Goal: Task Accomplishment & Management: Manage account settings

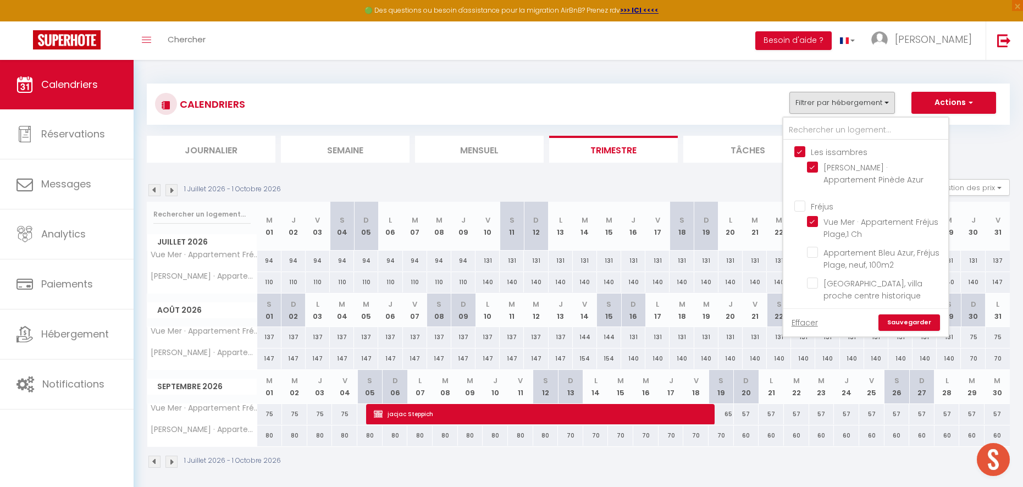
scroll to position [520, 0]
click at [723, 47] on div "Toggle menubar Chercher BUTTON Besoin d'aide ? Sabine Paramètres Équipe" at bounding box center [547, 40] width 935 height 38
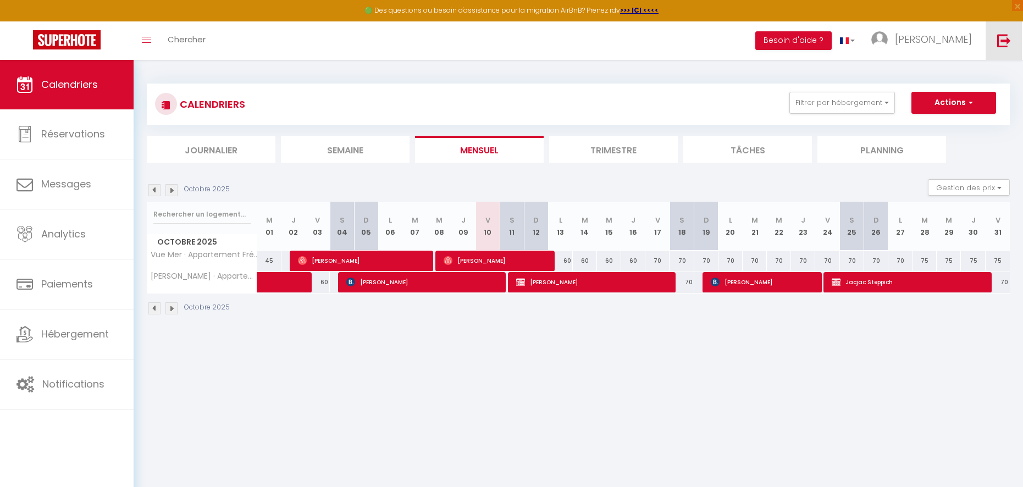
click at [1002, 47] on link at bounding box center [1004, 40] width 36 height 38
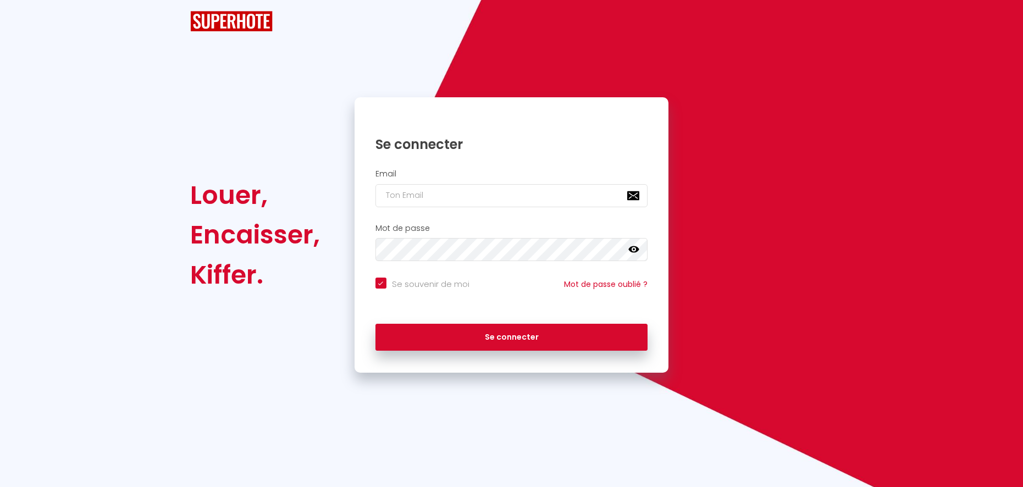
checkbox input "true"
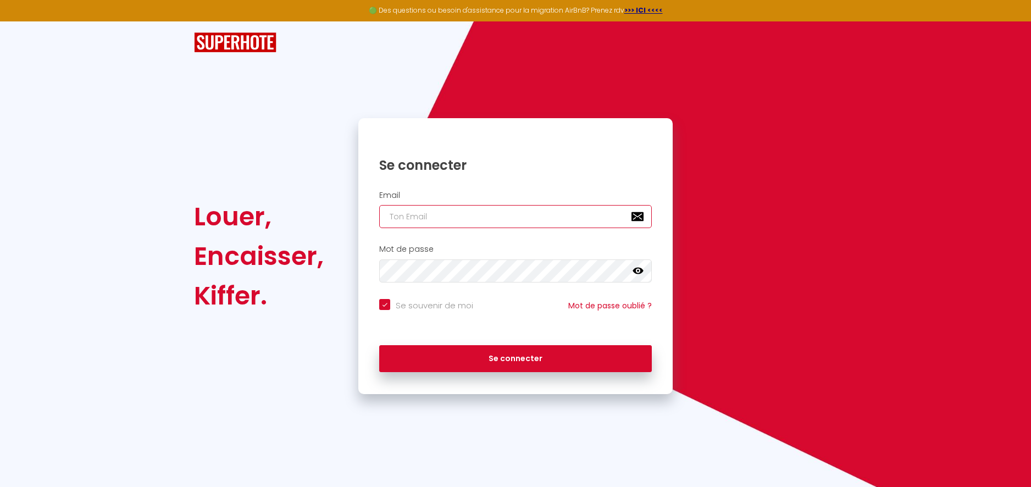
click at [531, 220] on input "email" at bounding box center [515, 216] width 273 height 23
type input "[EMAIL_ADDRESS][DOMAIN_NAME]"
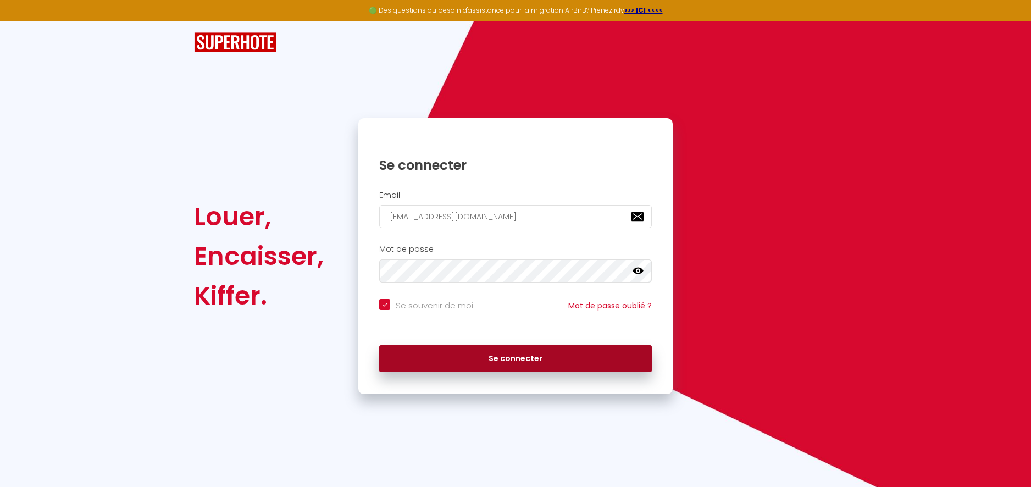
click at [503, 364] on button "Se connecter" at bounding box center [515, 358] width 273 height 27
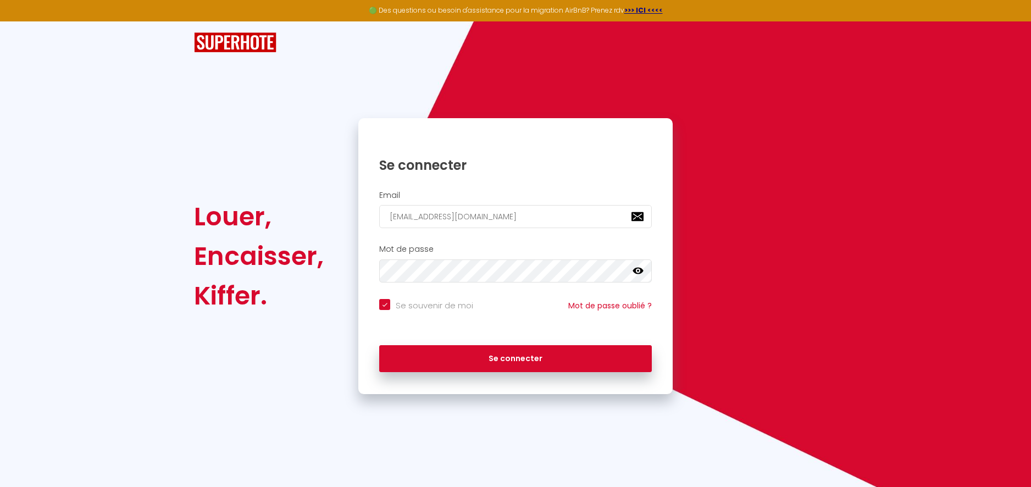
checkbox input "true"
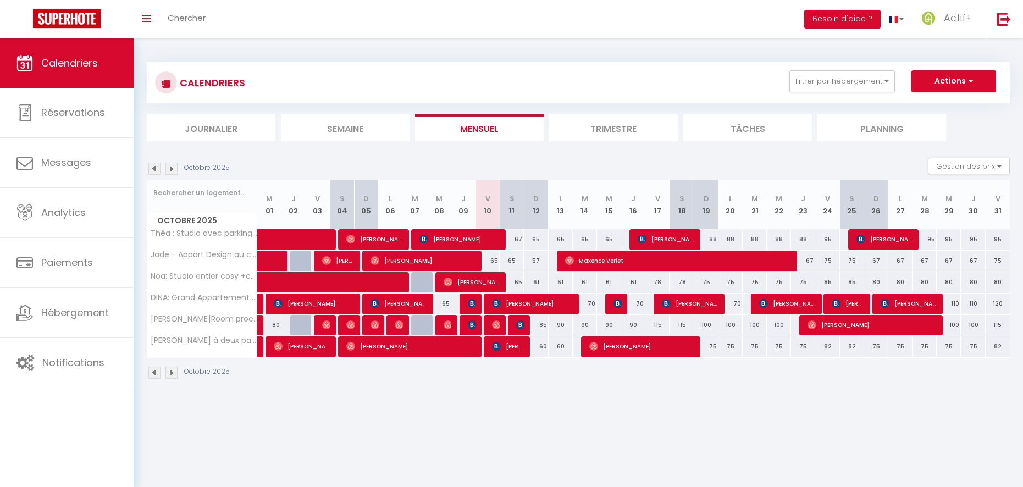
click at [705, 325] on div "100" at bounding box center [706, 325] width 24 height 20
type input "100"
type input "Dim 19 Octobre 2025"
type input "Lun 20 Octobre 2025"
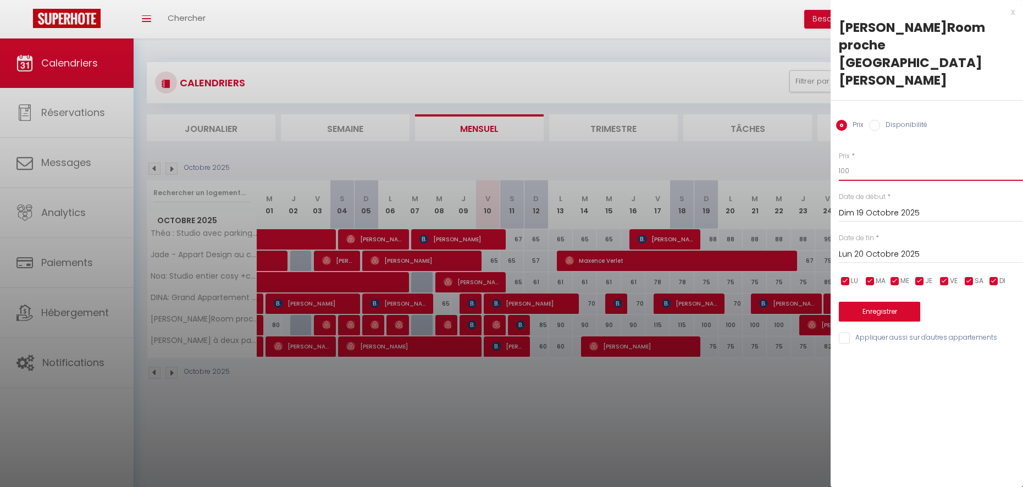
click at [857, 161] on input "100" at bounding box center [931, 171] width 184 height 20
type input "105"
click at [850, 247] on input "Lun 20 Octobre 2025" at bounding box center [931, 254] width 184 height 14
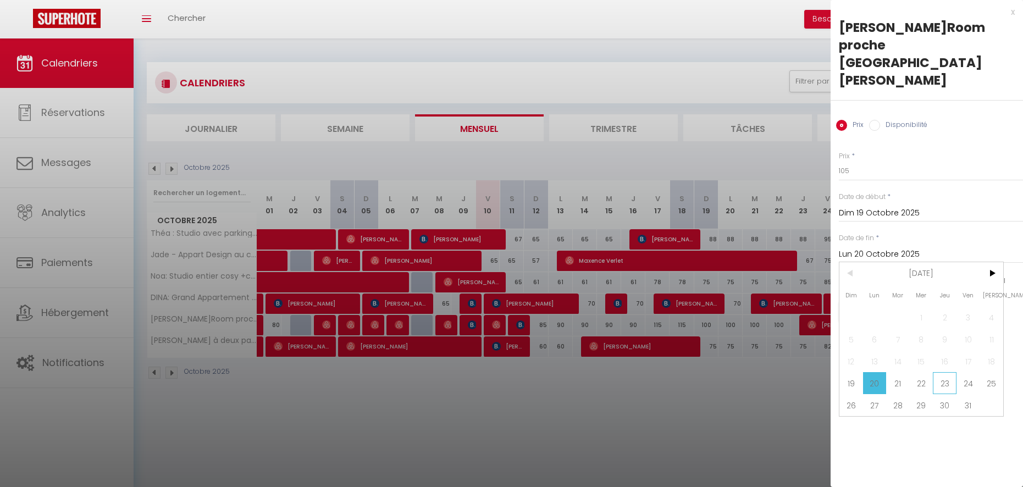
click at [943, 372] on span "23" at bounding box center [945, 383] width 24 height 22
type input "Jeu 23 Octobre 2025"
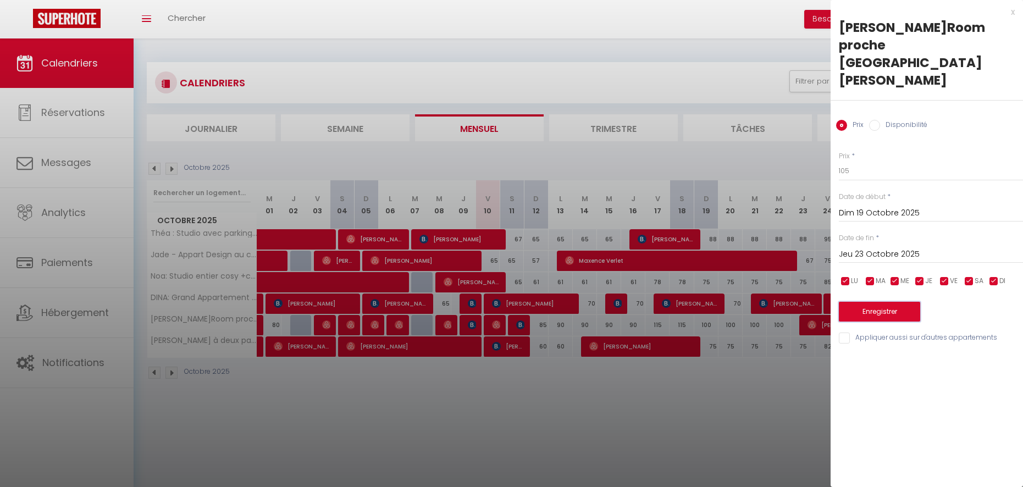
click at [897, 302] on button "Enregistrer" at bounding box center [879, 312] width 81 height 20
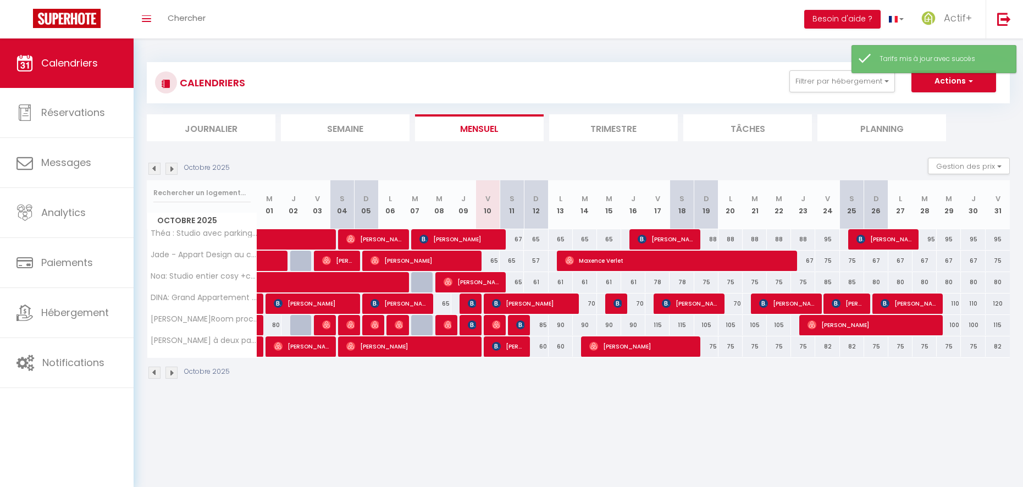
click at [957, 324] on div "100" at bounding box center [949, 325] width 24 height 20
type input "100"
type input "Mer 29 Octobre 2025"
type input "Jeu 30 Octobre 2025"
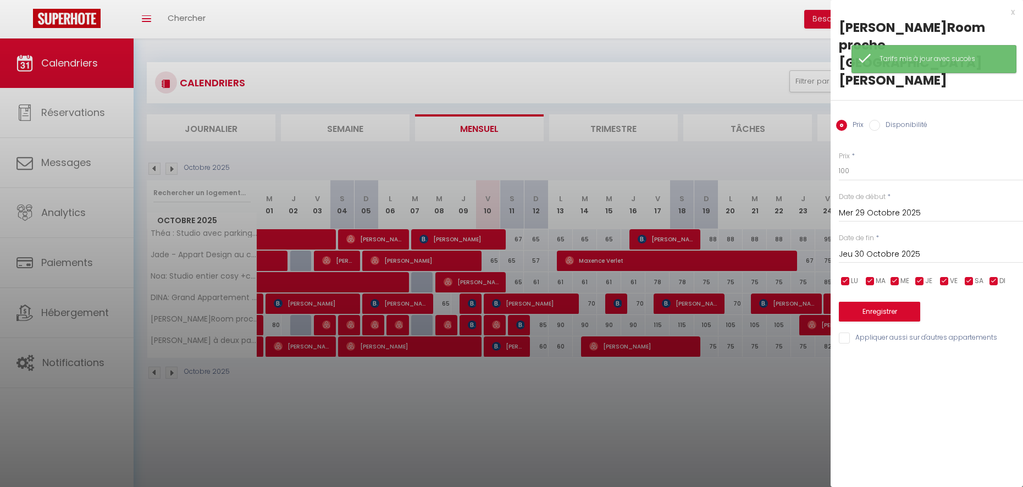
click at [736, 154] on div at bounding box center [511, 243] width 1023 height 487
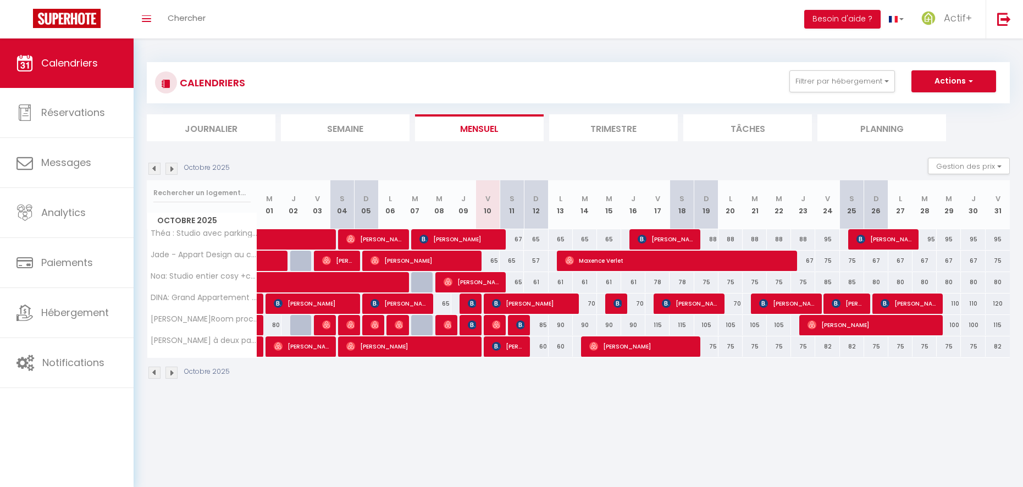
click at [536, 282] on div "61" at bounding box center [536, 282] width 24 height 20
type input "61"
type input "Dim 12 Octobre 2025"
type input "Lun 13 Octobre 2025"
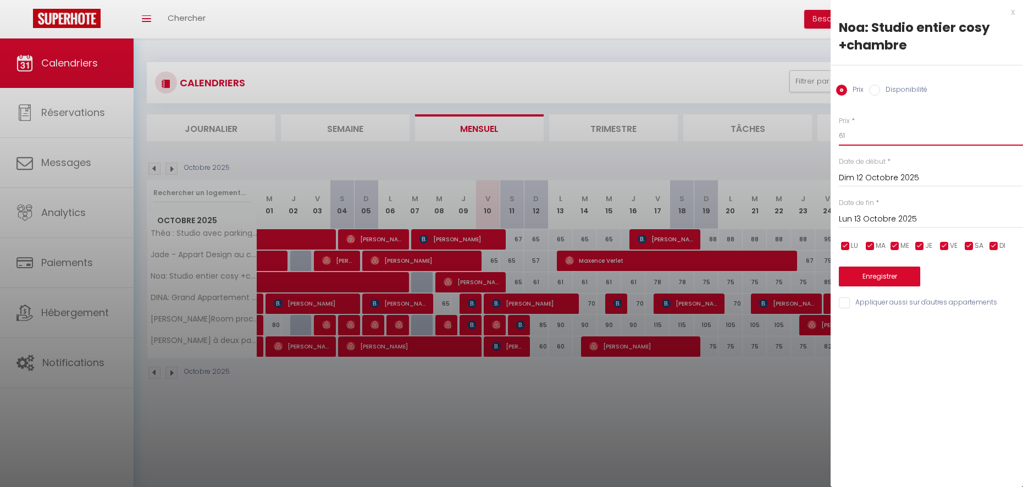
click at [843, 136] on input "61" at bounding box center [931, 136] width 184 height 20
click at [857, 136] on input "61" at bounding box center [931, 136] width 184 height 20
type input "60"
click at [857, 220] on input "Lun 13 Octobre 2025" at bounding box center [931, 219] width 184 height 14
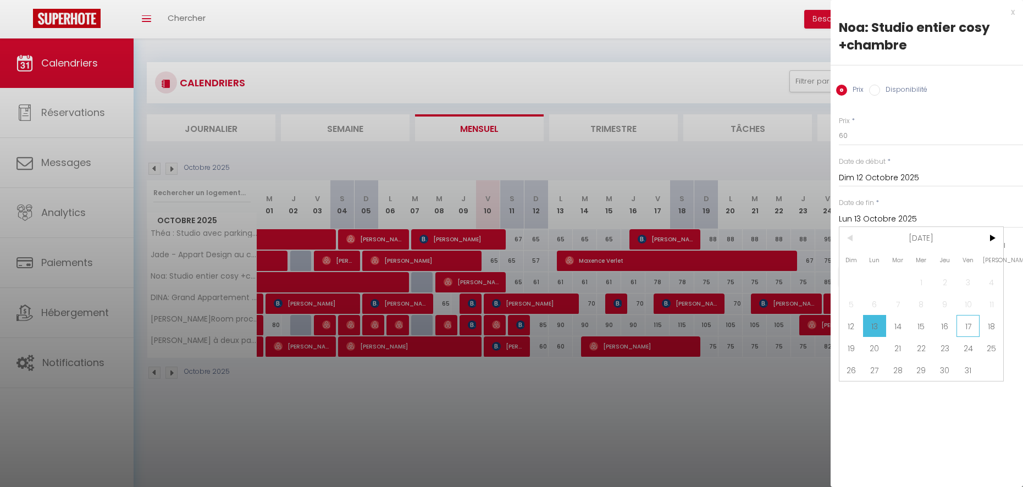
click at [971, 328] on span "17" at bounding box center [969, 326] width 24 height 22
type input "Ven 17 Octobre 2025"
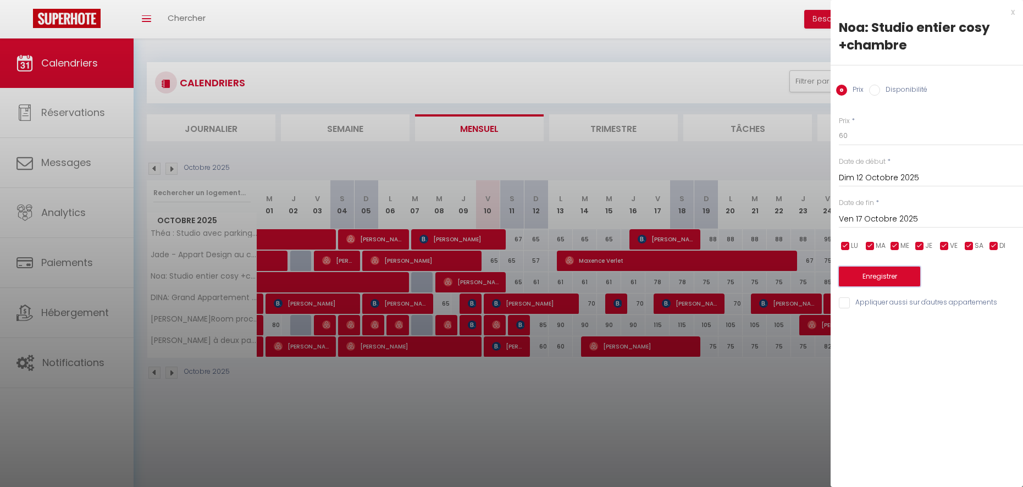
click at [872, 277] on button "Enregistrer" at bounding box center [879, 277] width 81 height 20
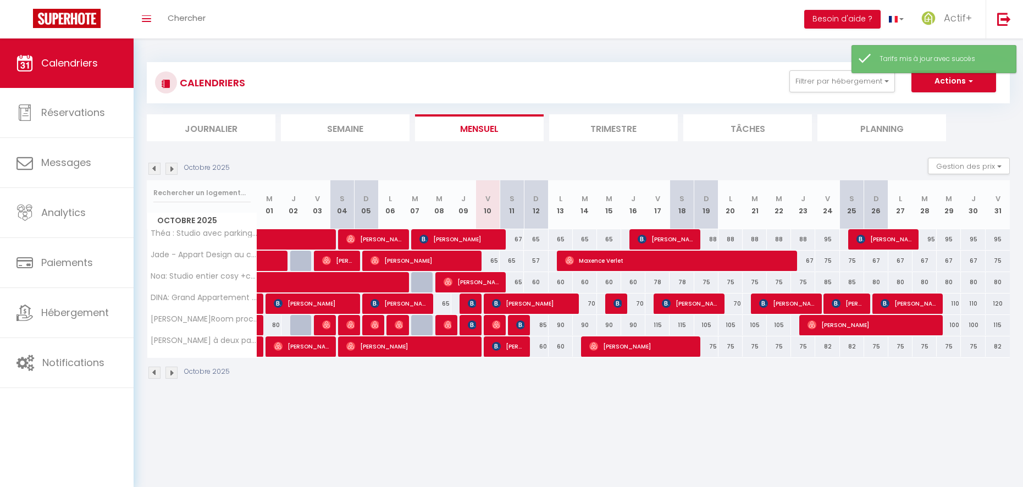
click at [520, 283] on div "65" at bounding box center [512, 282] width 24 height 20
type input "65"
type input "Sam 11 Octobre 2025"
type input "Dim 12 Octobre 2025"
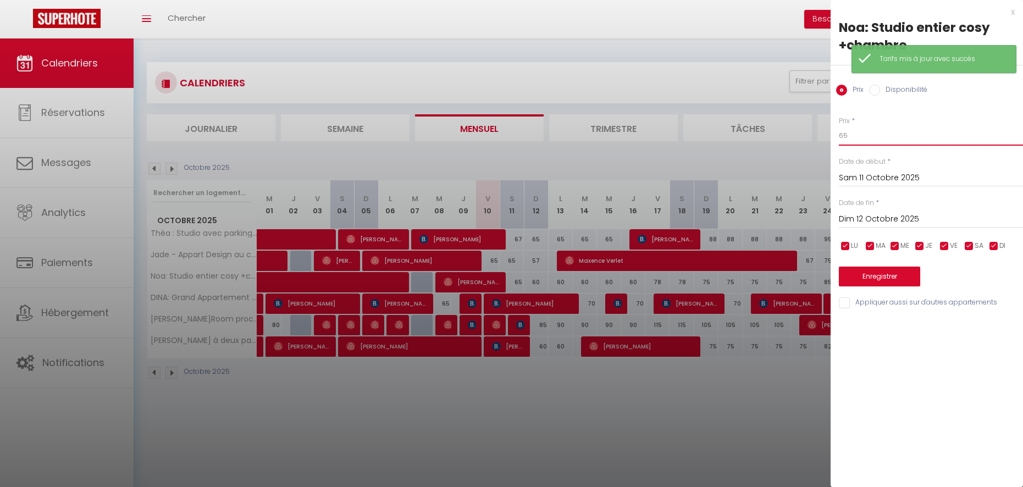
click at [863, 138] on input "65" at bounding box center [931, 136] width 184 height 20
type input "64"
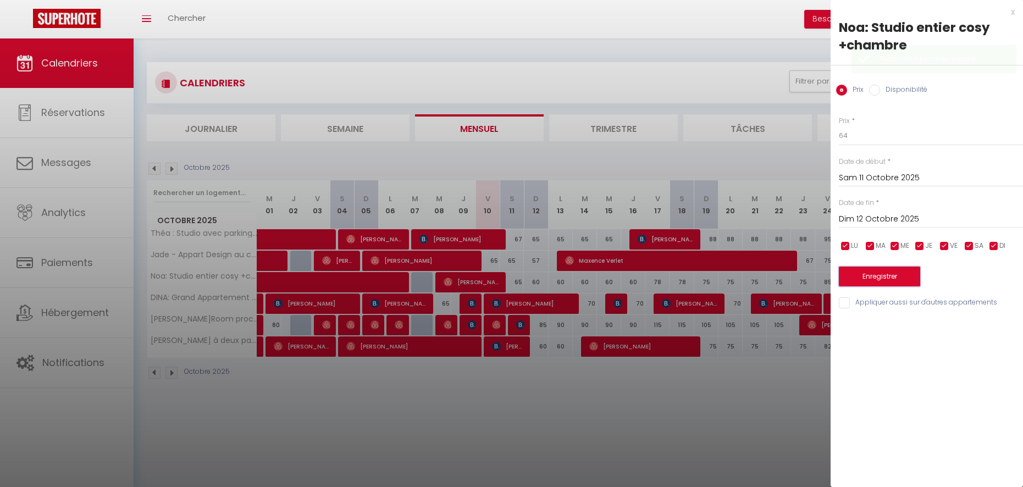
click at [869, 277] on button "Enregistrer" at bounding box center [879, 277] width 81 height 20
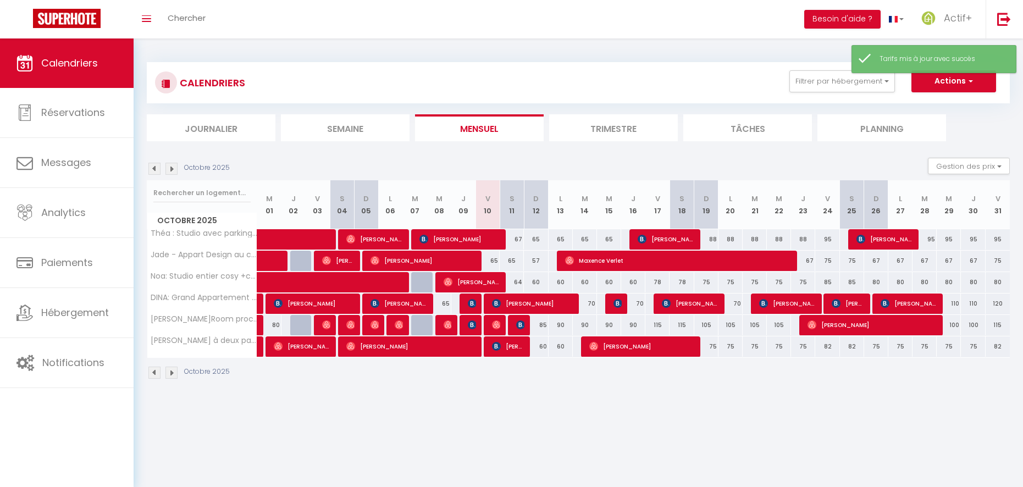
click at [494, 261] on div "65" at bounding box center [488, 261] width 24 height 20
type input "65"
type input "Ven 10 Octobre 2025"
type input "Sam 11 Octobre 2025"
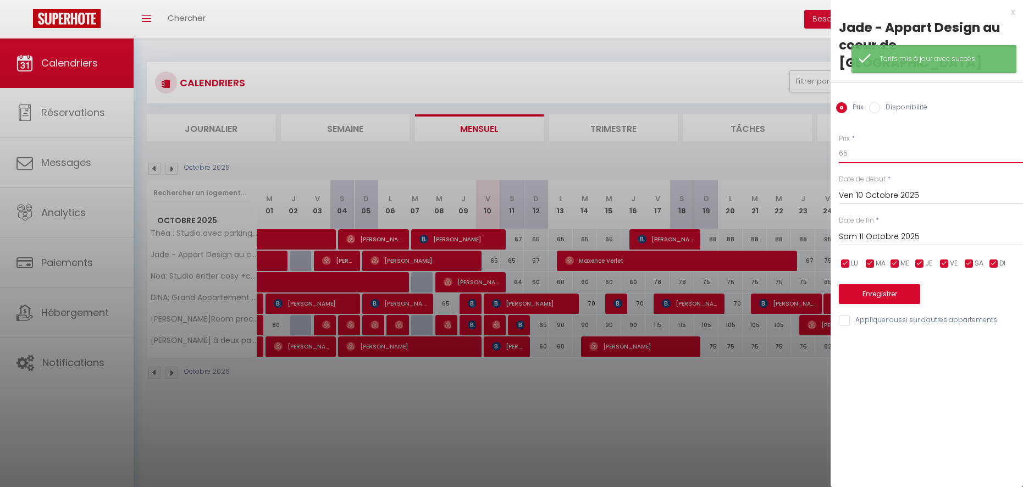
click at [861, 143] on input "65" at bounding box center [931, 153] width 184 height 20
type input "63"
click at [850, 230] on input "Sam 11 Octobre 2025" at bounding box center [931, 237] width 184 height 14
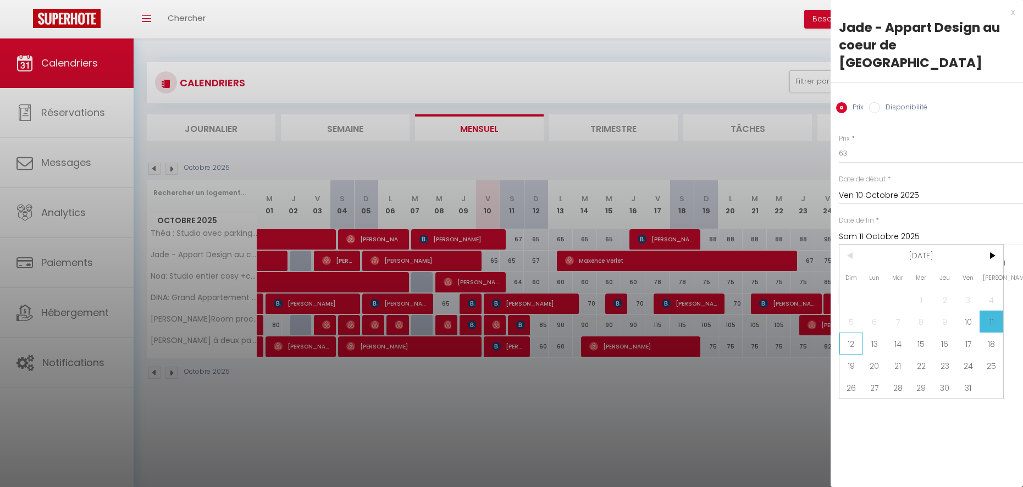
click at [848, 333] on span "12" at bounding box center [851, 344] width 24 height 22
type input "Dim 12 Octobre 2025"
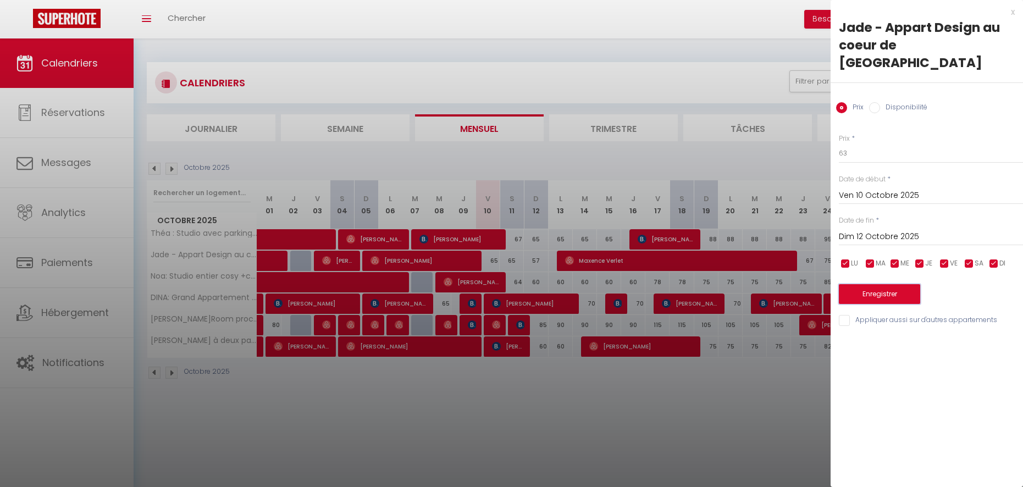
click at [854, 284] on button "Enregistrer" at bounding box center [879, 294] width 81 height 20
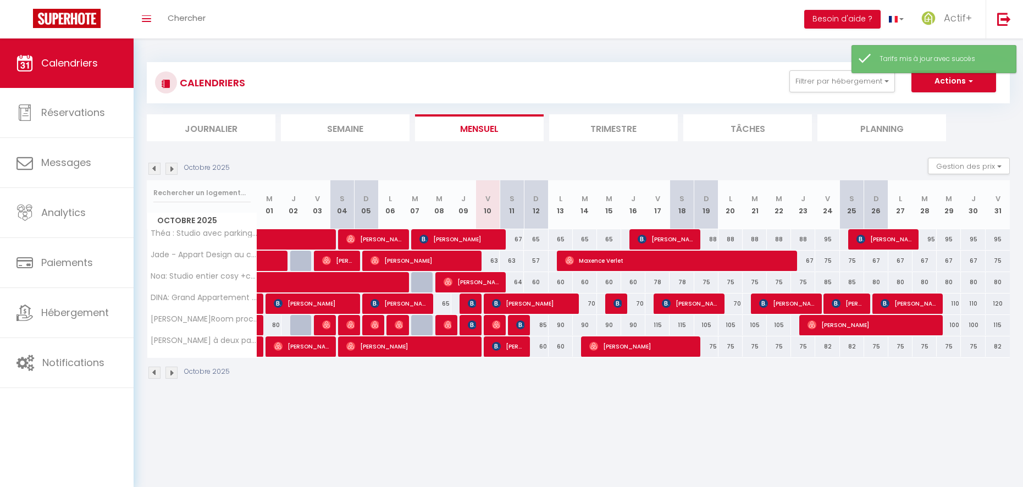
click at [595, 305] on div "70" at bounding box center [585, 304] width 24 height 20
type input "70"
type input "[DATE]"
type input "Mer 15 Octobre 2025"
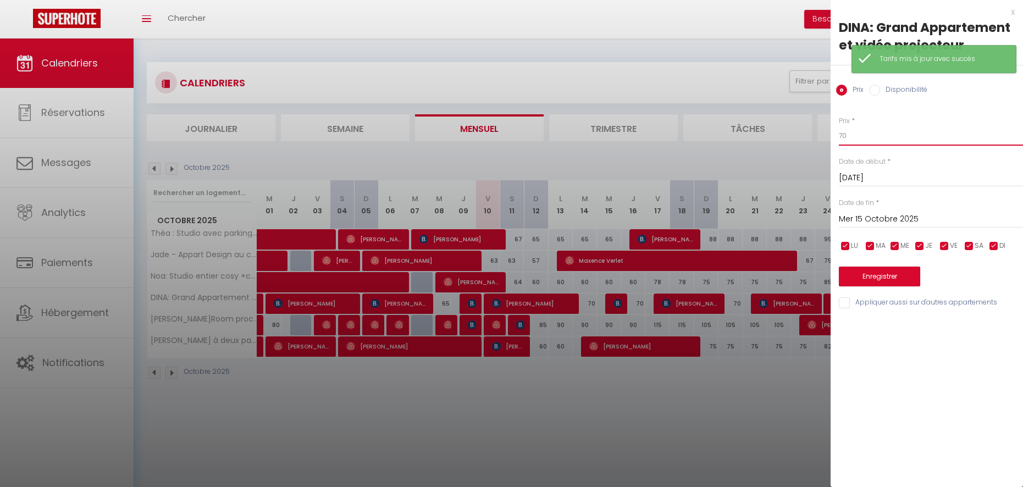
click at [849, 135] on input "70" at bounding box center [931, 136] width 184 height 20
type input "65"
click at [858, 274] on button "Enregistrer" at bounding box center [879, 277] width 81 height 20
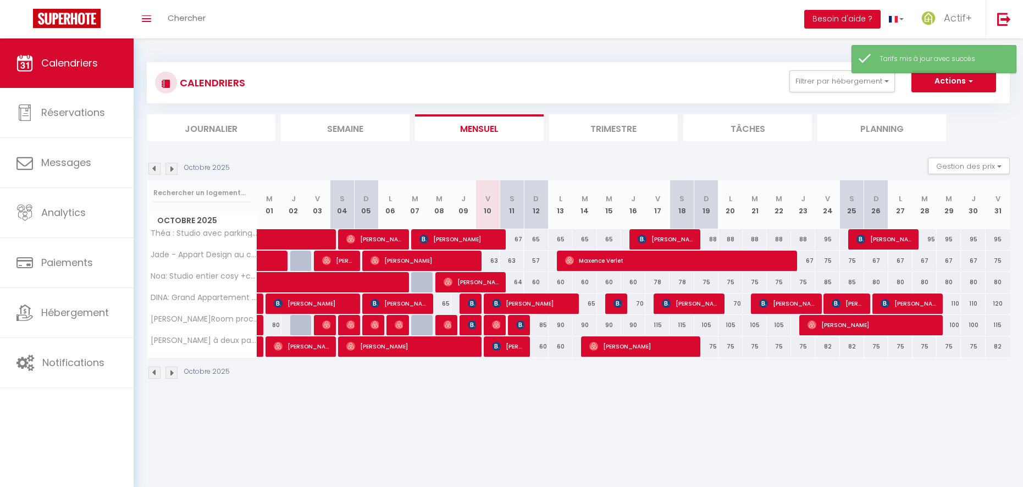
click at [520, 239] on div "67" at bounding box center [512, 239] width 24 height 20
type input "67"
type input "Sam 11 Octobre 2025"
type input "Dim 12 Octobre 2025"
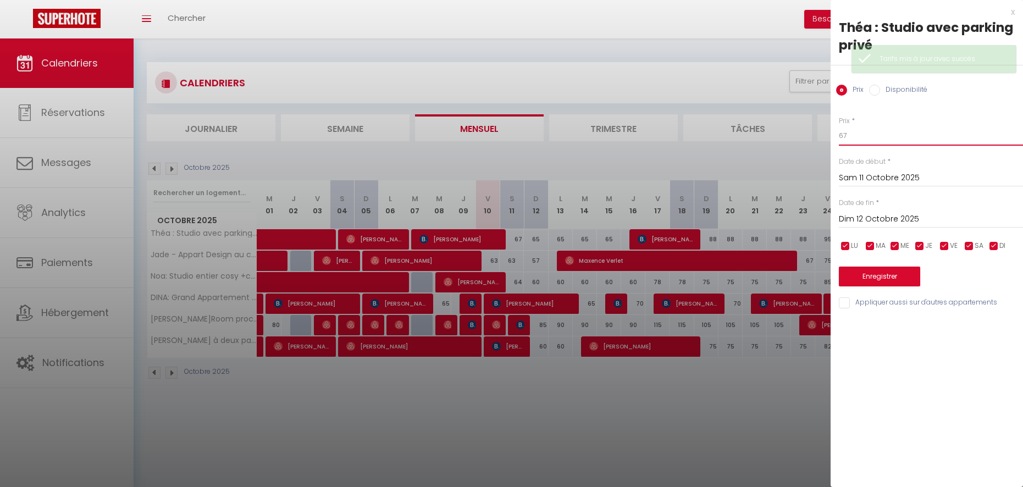
click at [853, 135] on input "67" at bounding box center [931, 136] width 184 height 20
type input "65"
click at [852, 278] on button "Enregistrer" at bounding box center [879, 277] width 81 height 20
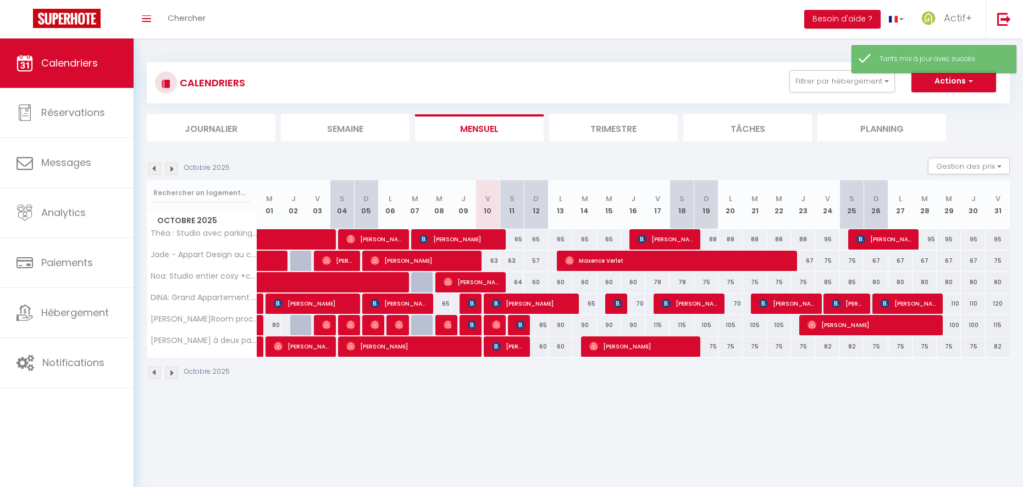
click at [520, 238] on div "65" at bounding box center [512, 239] width 24 height 20
type input "65"
type input "Sam 11 Octobre 2025"
type input "Dim 12 Octobre 2025"
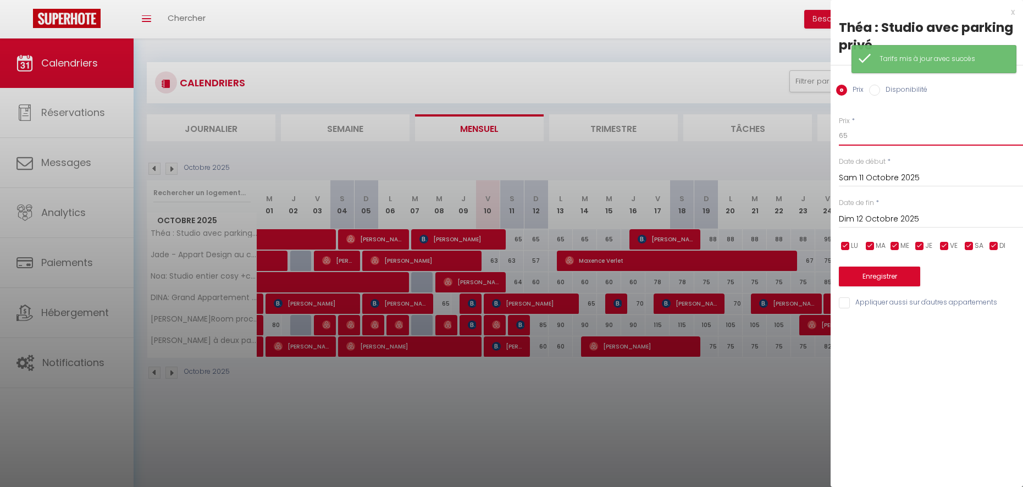
click at [856, 140] on input "65" at bounding box center [931, 136] width 184 height 20
type input "66"
click at [861, 277] on button "Enregistrer" at bounding box center [879, 277] width 81 height 20
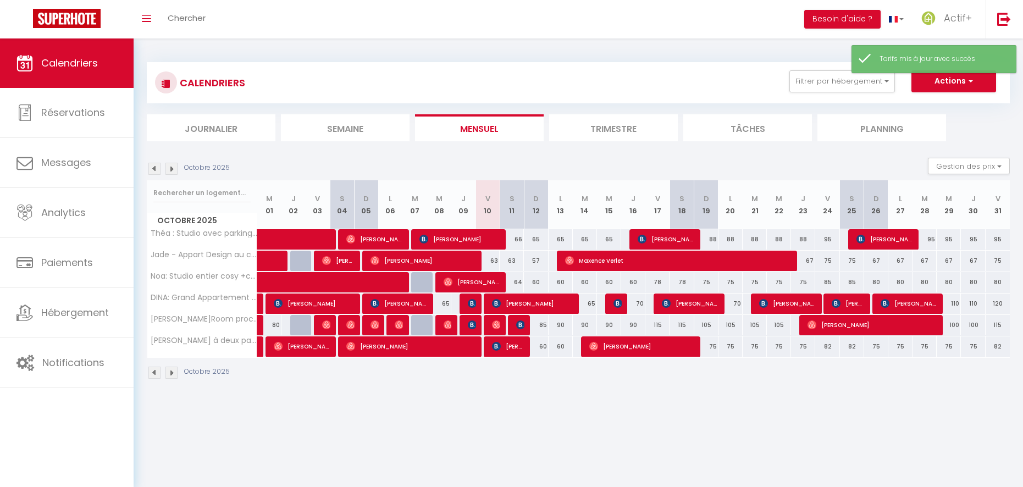
click at [539, 239] on div "65" at bounding box center [536, 239] width 24 height 20
type input "65"
type input "Dim 12 Octobre 2025"
type input "Lun 13 Octobre 2025"
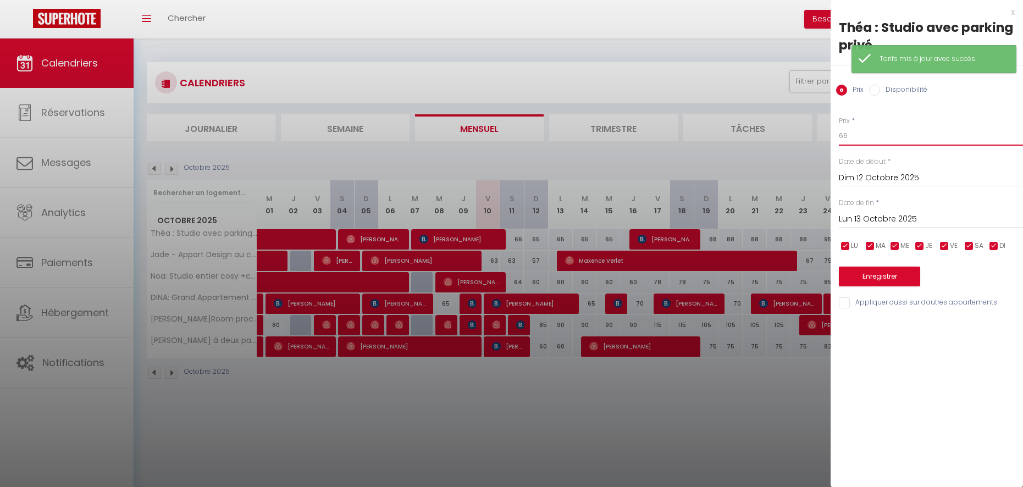
click at [879, 139] on input "65" at bounding box center [931, 136] width 184 height 20
type input "63"
click at [857, 214] on input "Lun 13 Octobre 2025" at bounding box center [931, 219] width 184 height 14
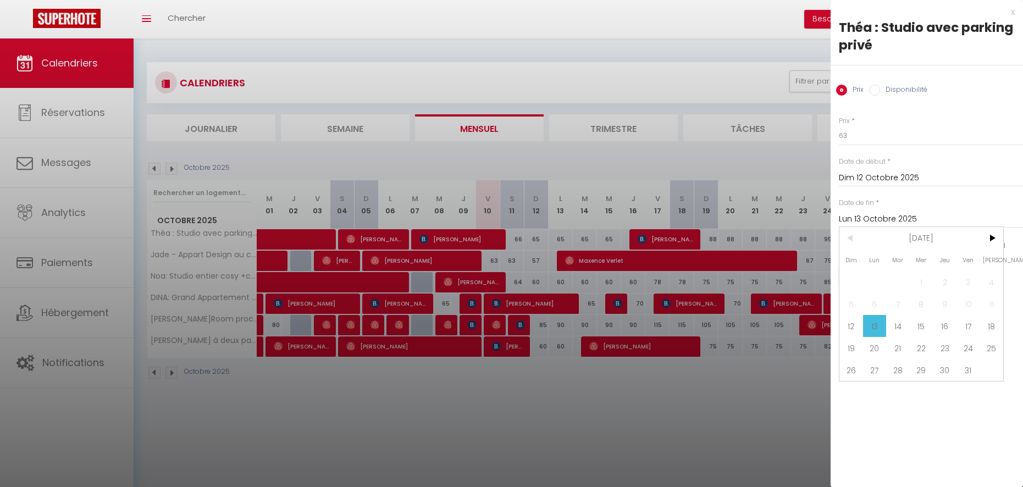
click at [943, 325] on span "16" at bounding box center [945, 326] width 24 height 22
type input "Jeu 16 Octobre 2025"
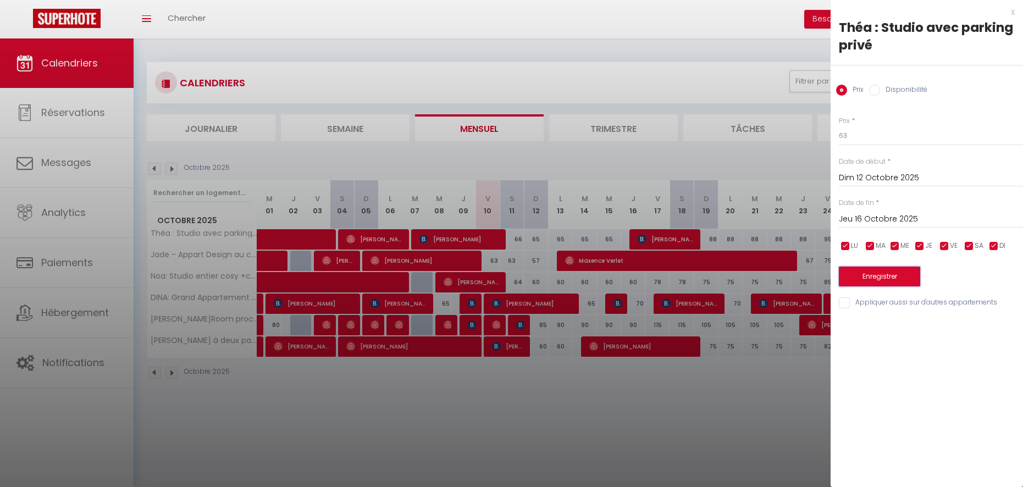
click at [879, 268] on button "Enregistrer" at bounding box center [879, 277] width 81 height 20
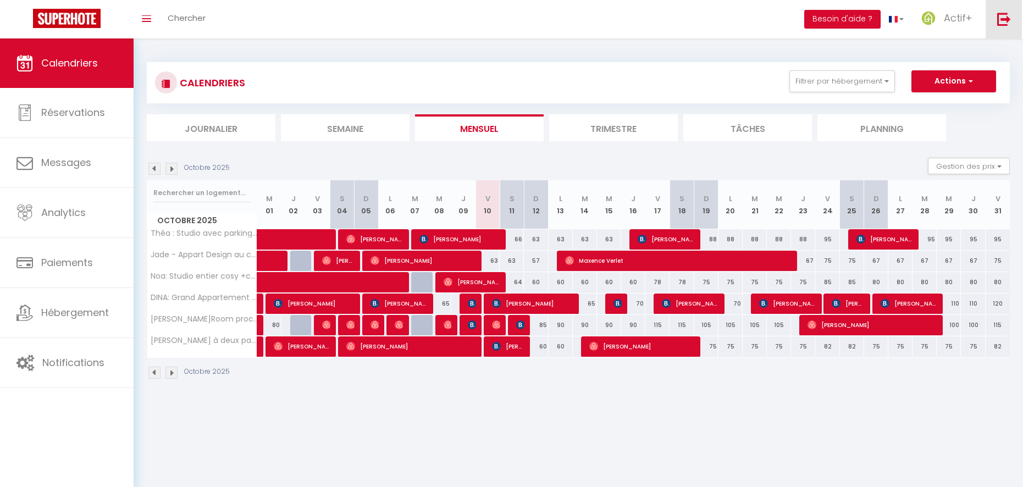
click at [1002, 27] on link at bounding box center [1004, 19] width 36 height 38
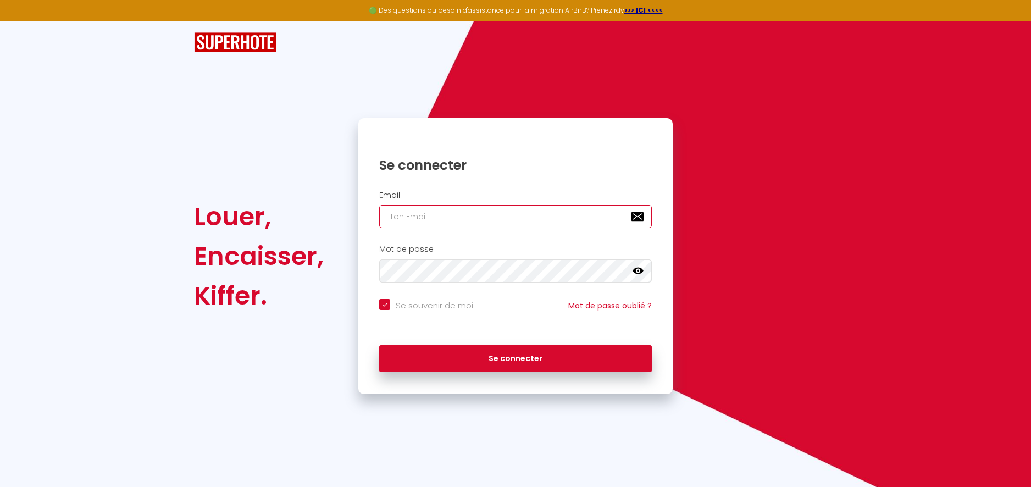
click at [476, 218] on input "email" at bounding box center [515, 216] width 273 height 23
type input "[EMAIL_ADDRESS][DOMAIN_NAME]"
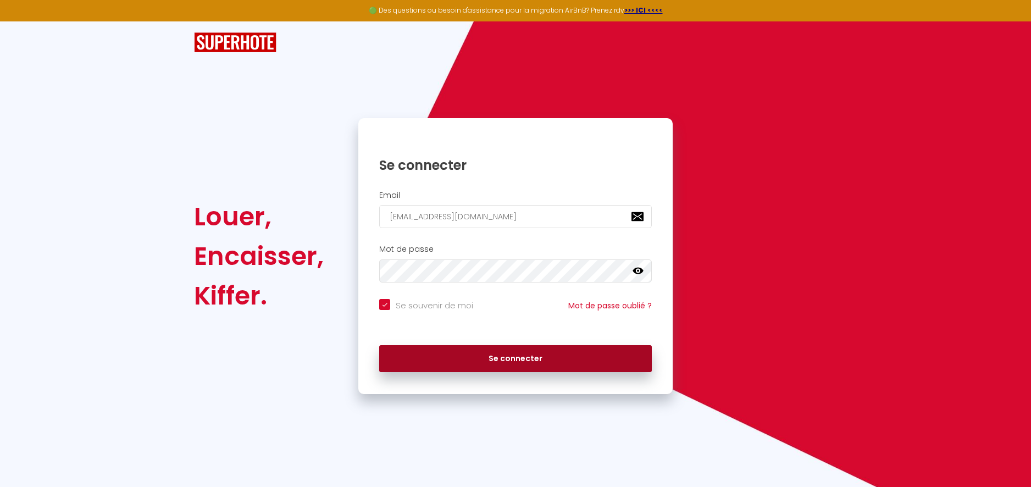
click at [502, 358] on button "Se connecter" at bounding box center [515, 358] width 273 height 27
checkbox input "true"
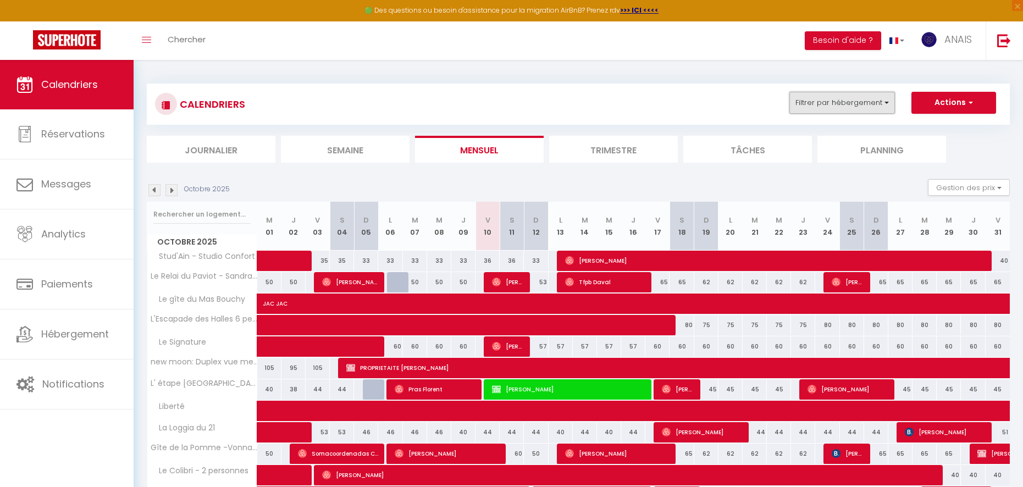
click at [848, 109] on button "Filtrer par hébergement" at bounding box center [842, 103] width 106 height 22
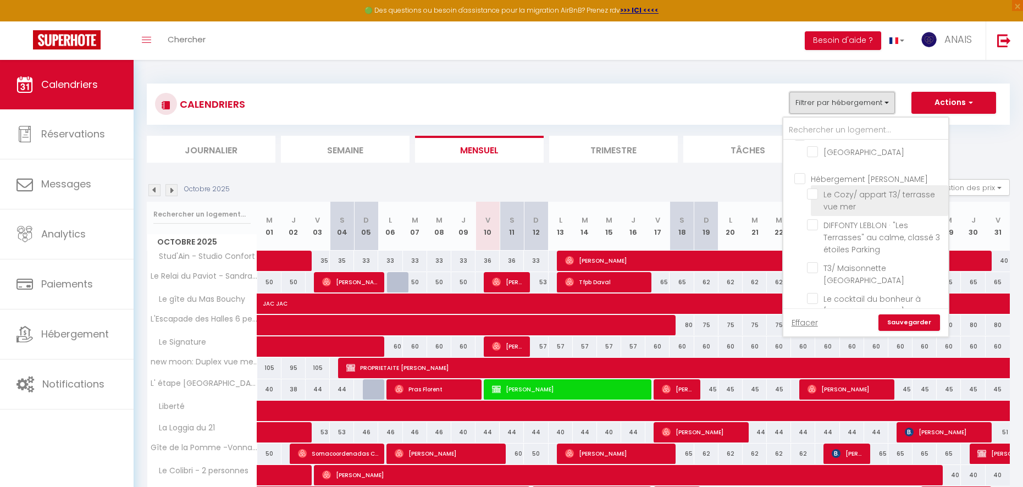
scroll to position [683, 0]
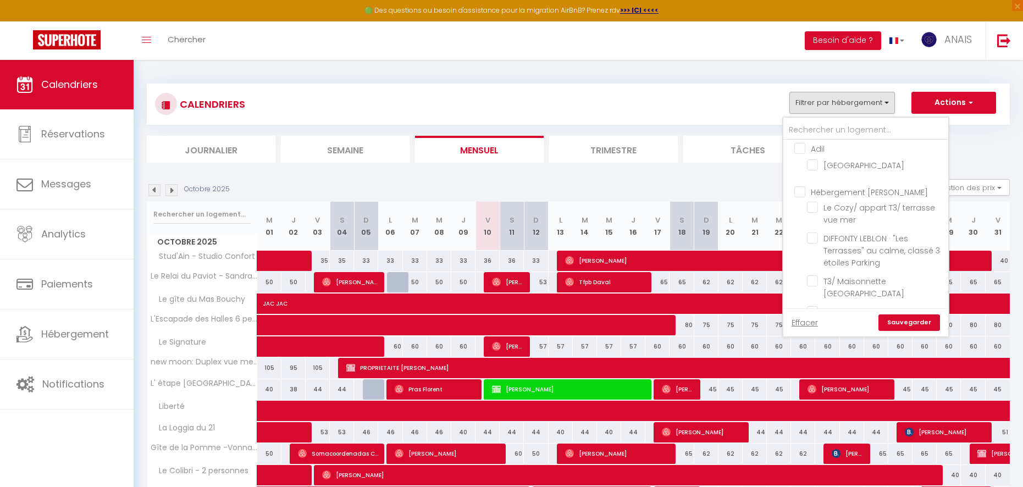
click at [809, 186] on input "Hébergement [PERSON_NAME]" at bounding box center [876, 191] width 165 height 11
checkbox input "true"
checkbox input "false"
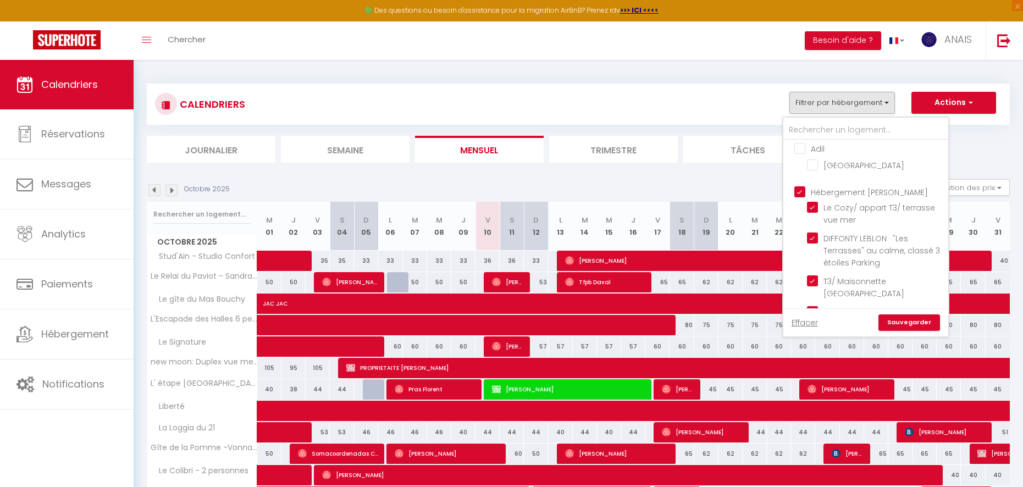
checkbox input "false"
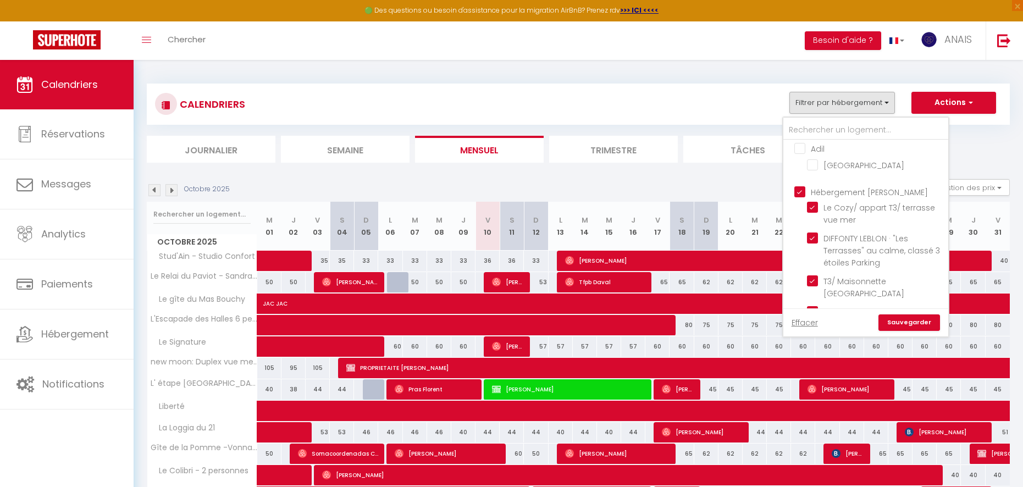
checkbox input "false"
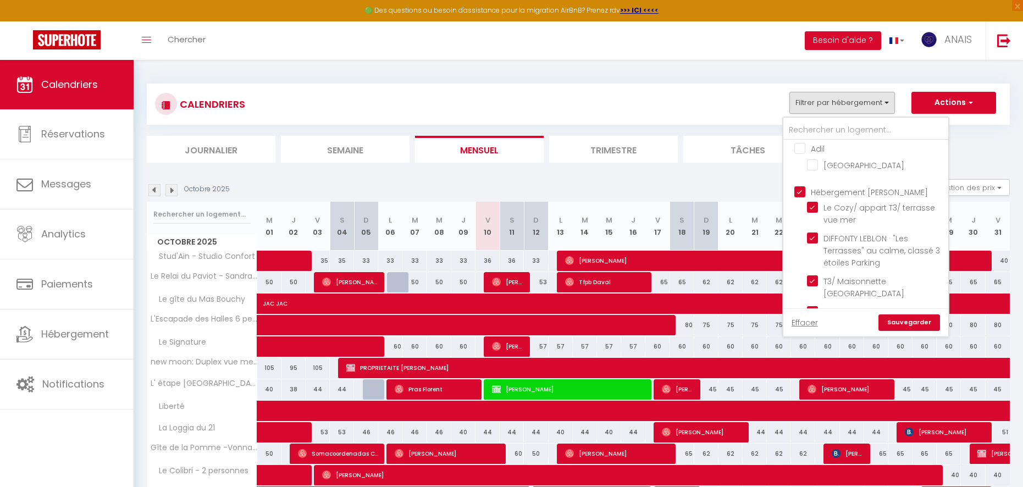
checkbox input "false"
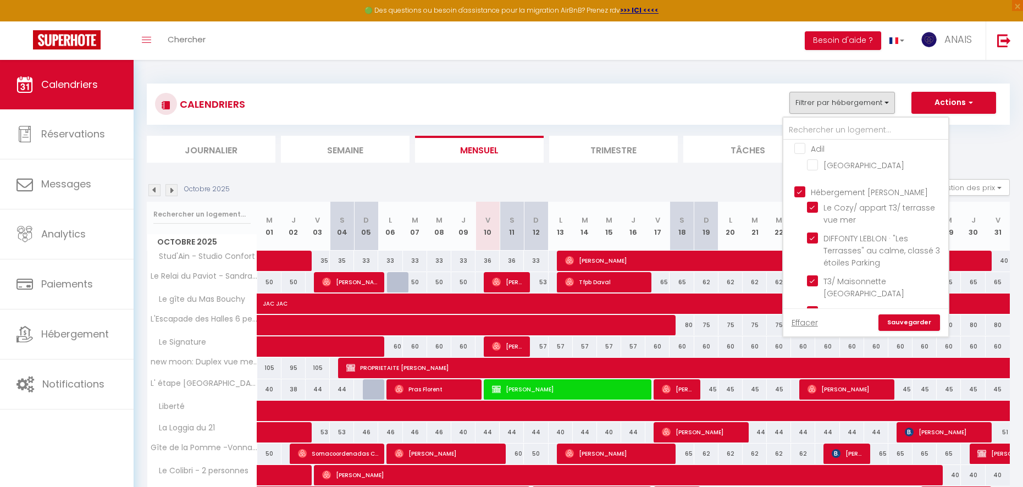
checkbox input "false"
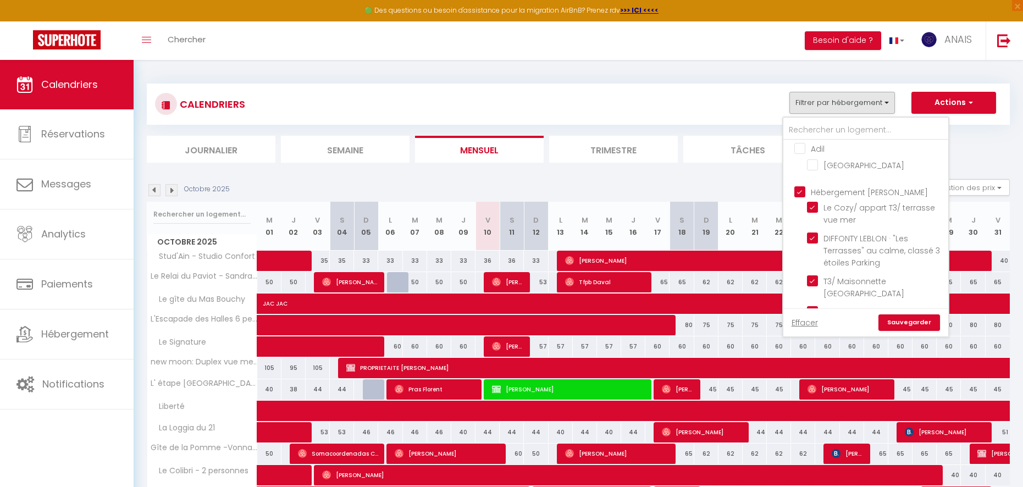
checkbox input "false"
checkbox input "true"
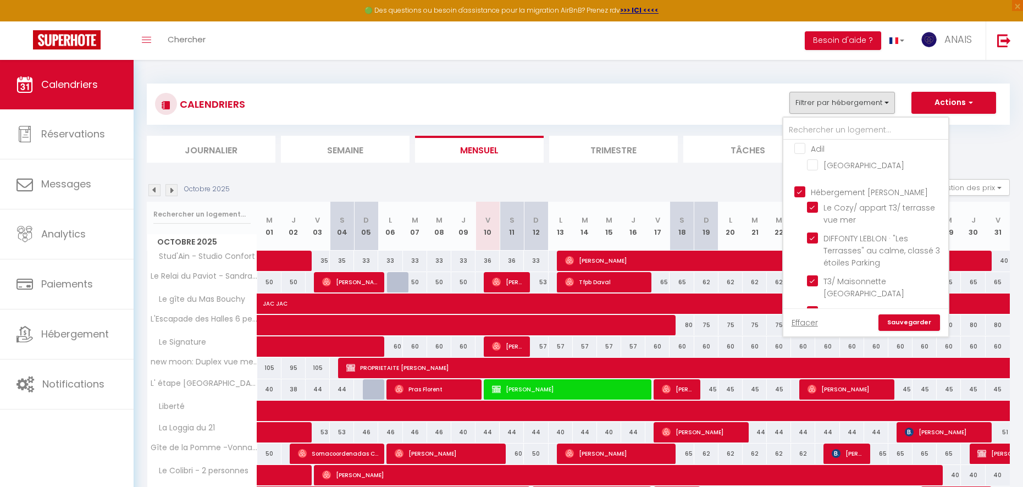
checkbox input "true"
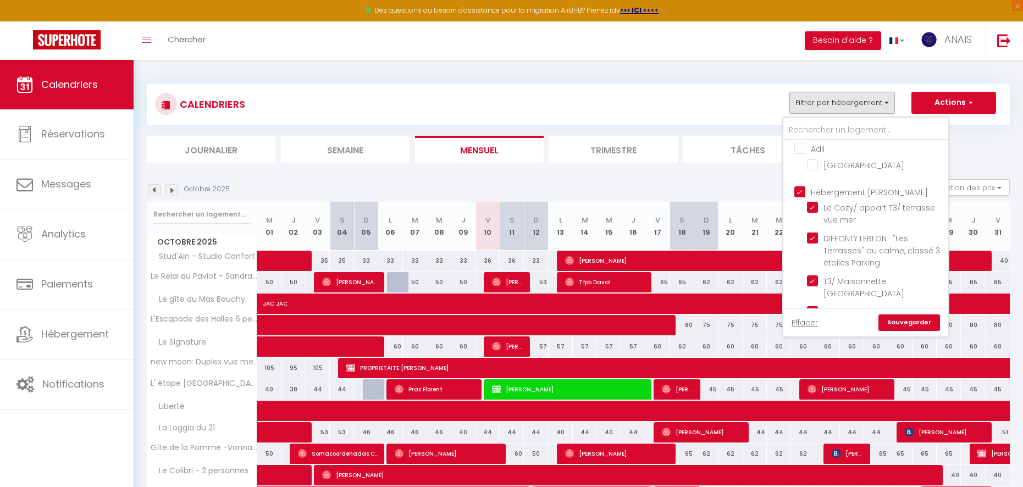
checkbox input "true"
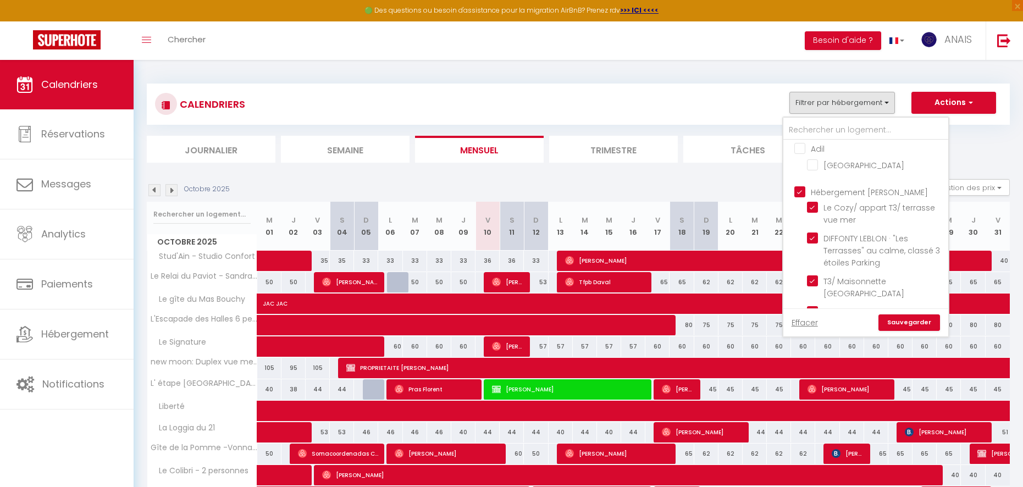
checkbox input "true"
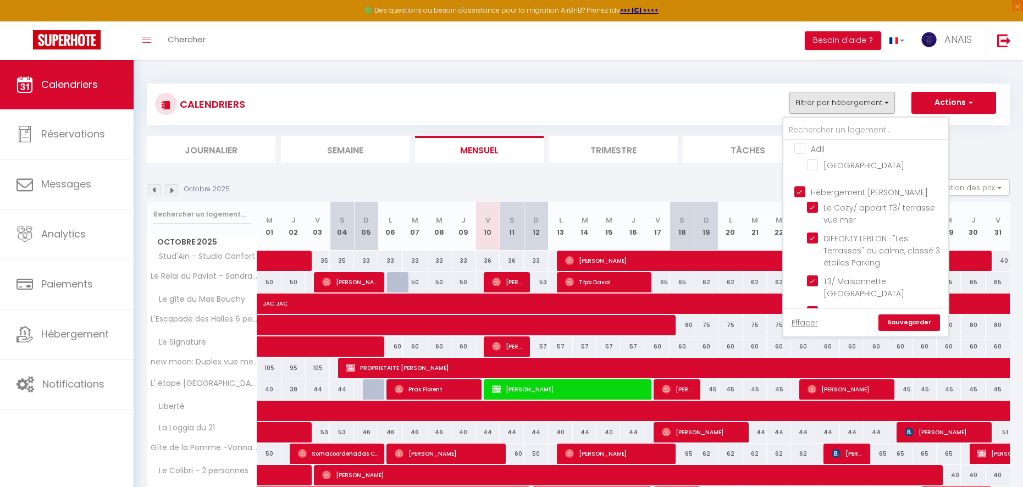
checkbox input "true"
checkbox input "false"
checkbox input "true"
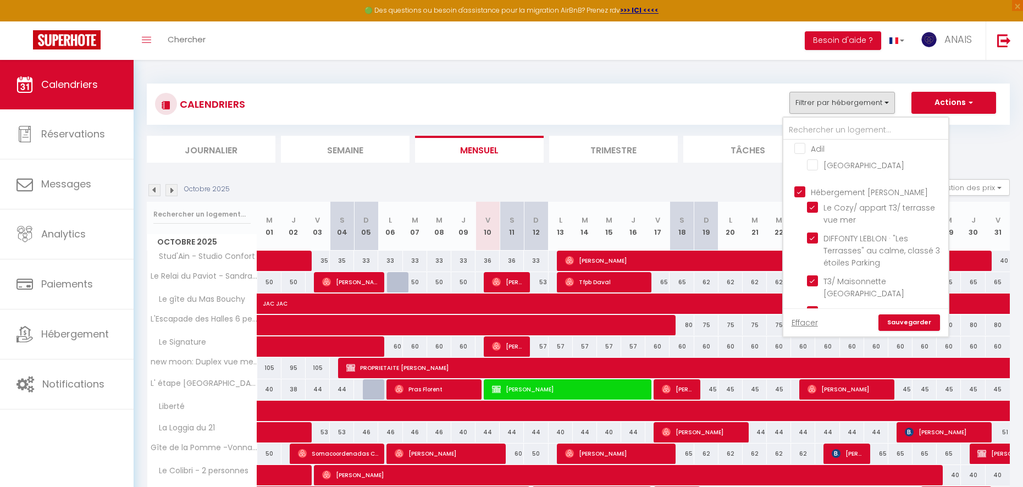
checkbox input "true"
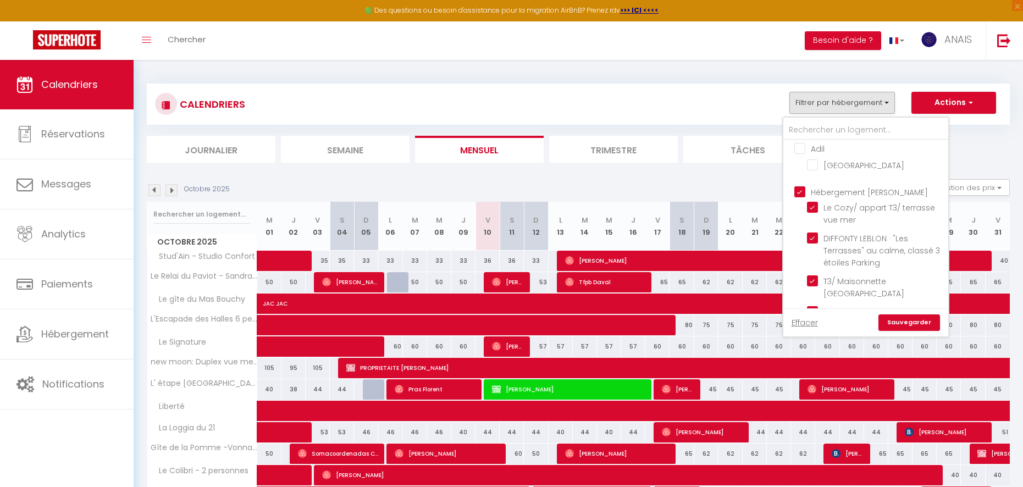
checkbox input "true"
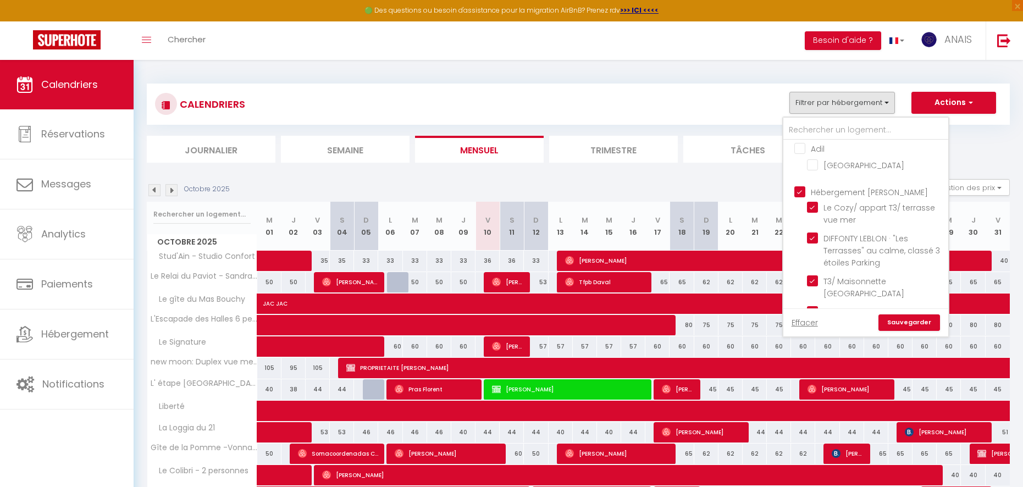
checkbox input "true"
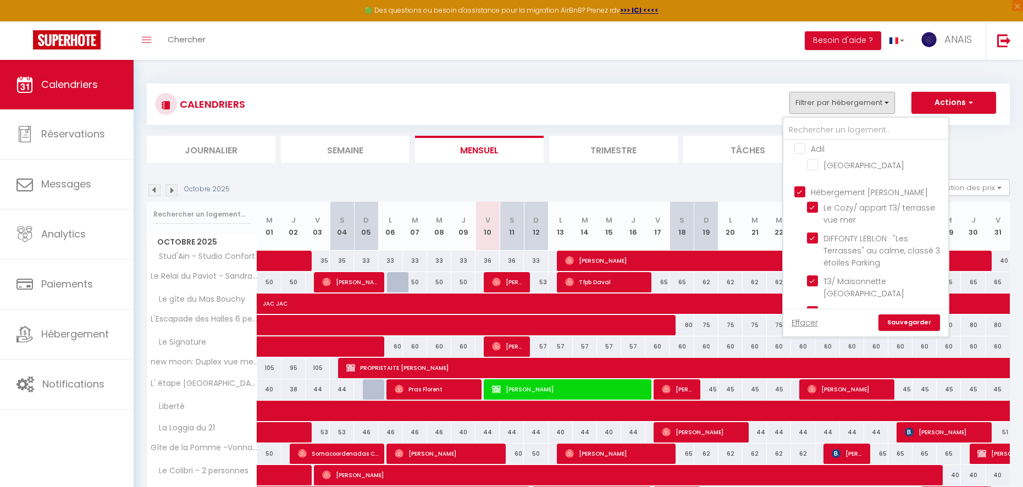
checkbox input "true"
checkbox input "false"
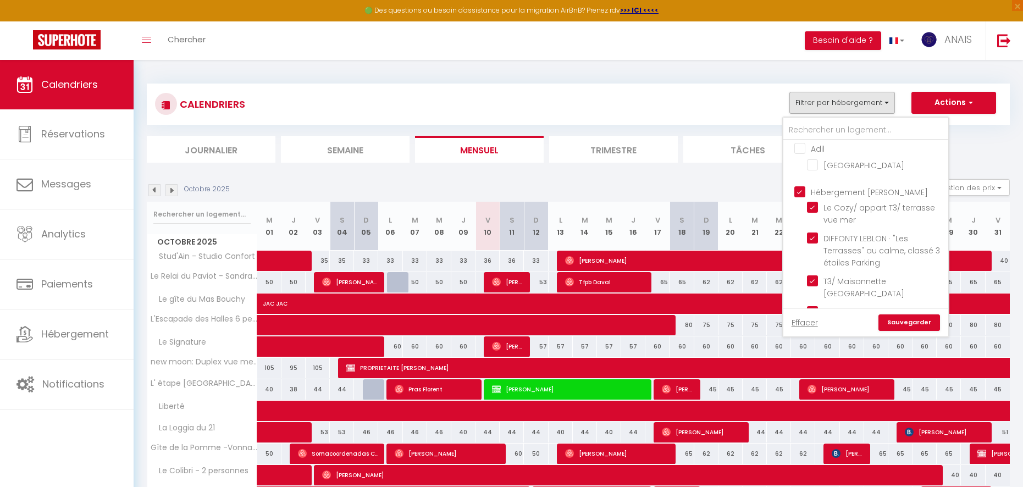
checkbox input "false"
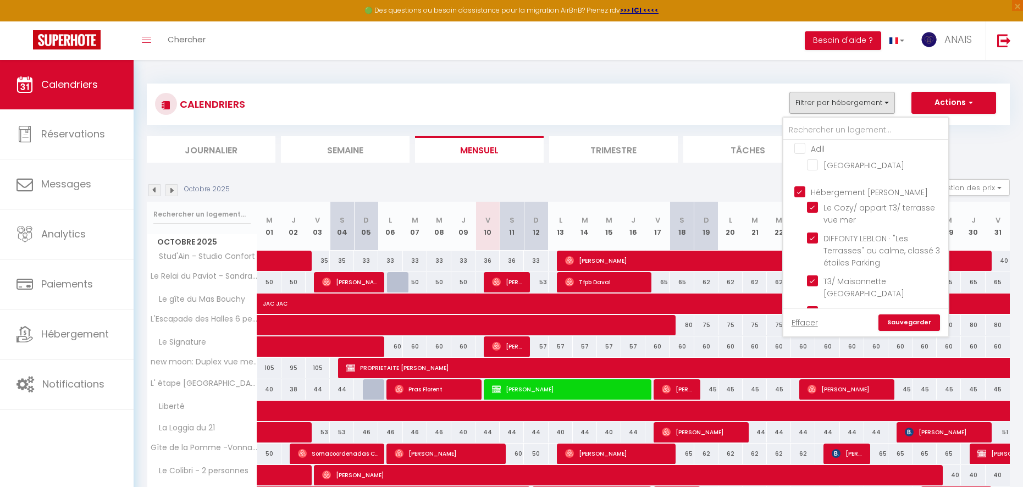
checkbox input "false"
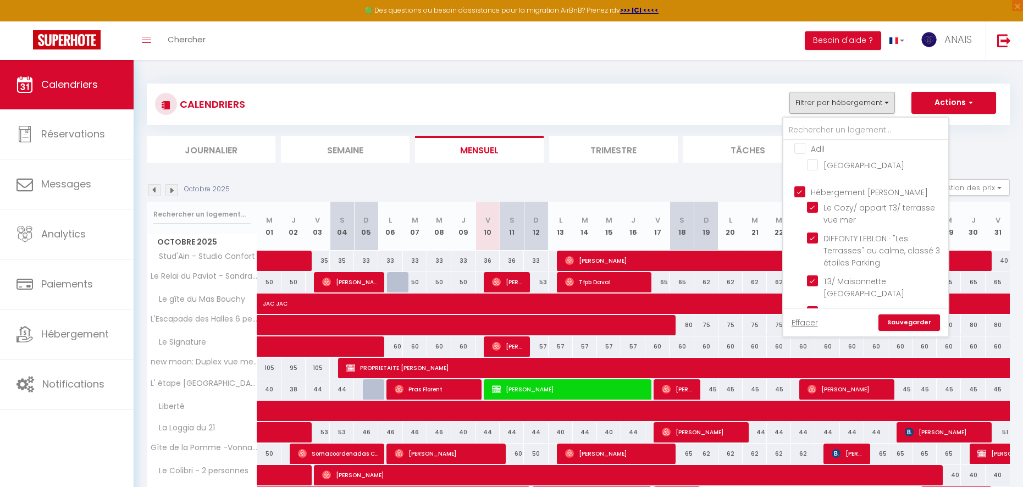
checkbox input "false"
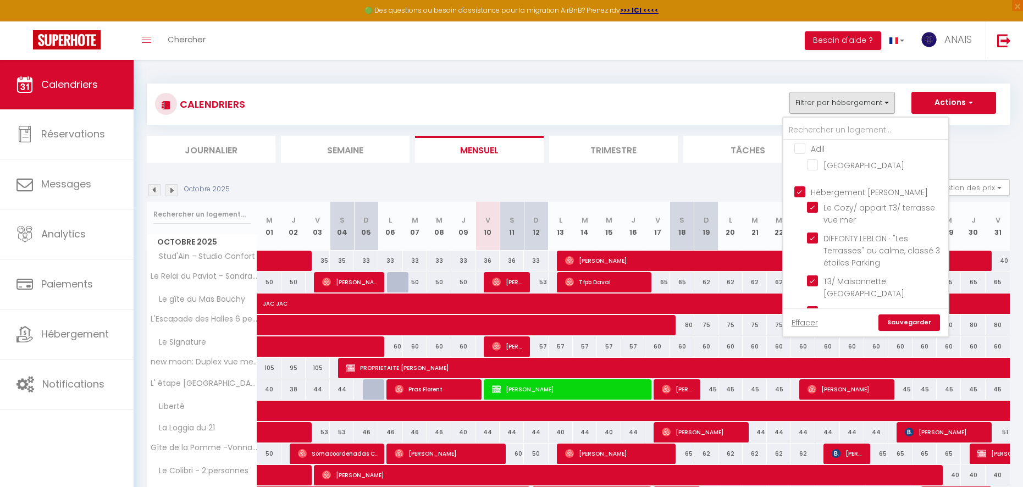
checkbox input "false"
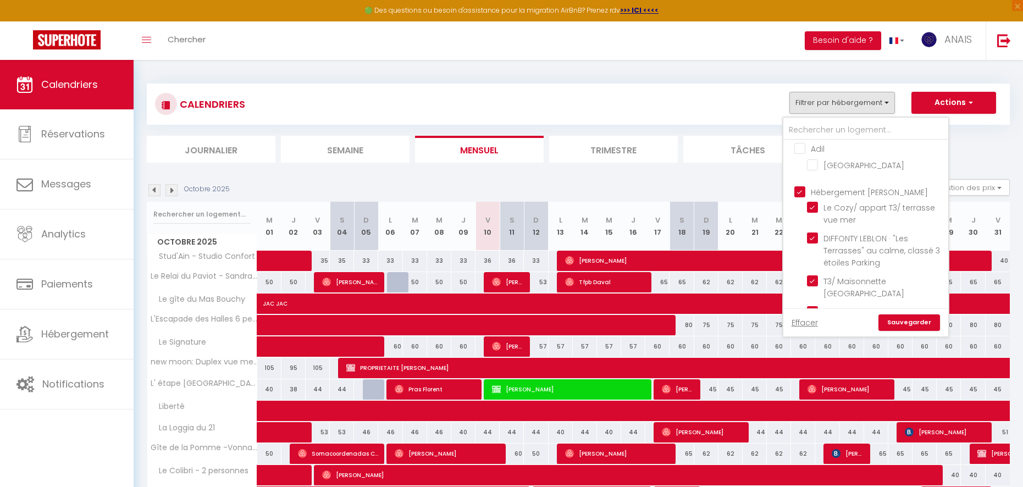
checkbox input "false"
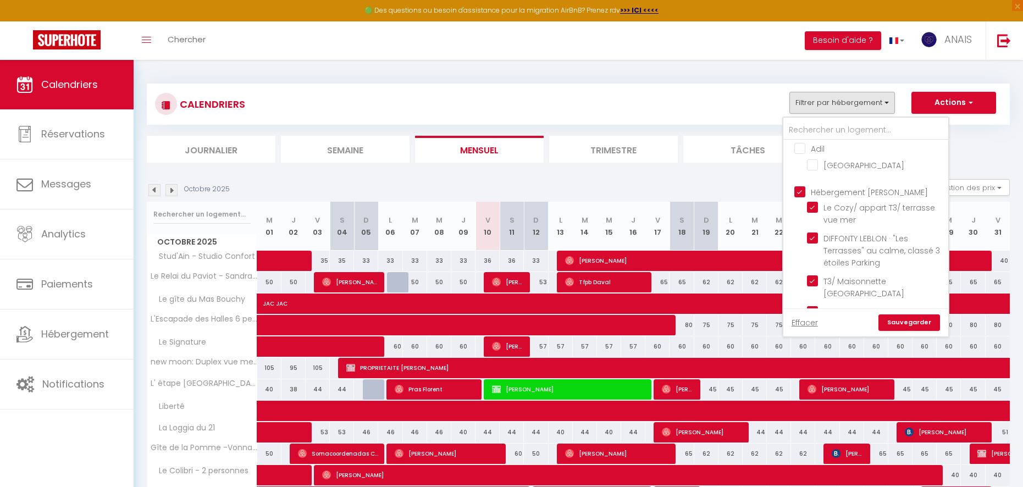
checkbox input "false"
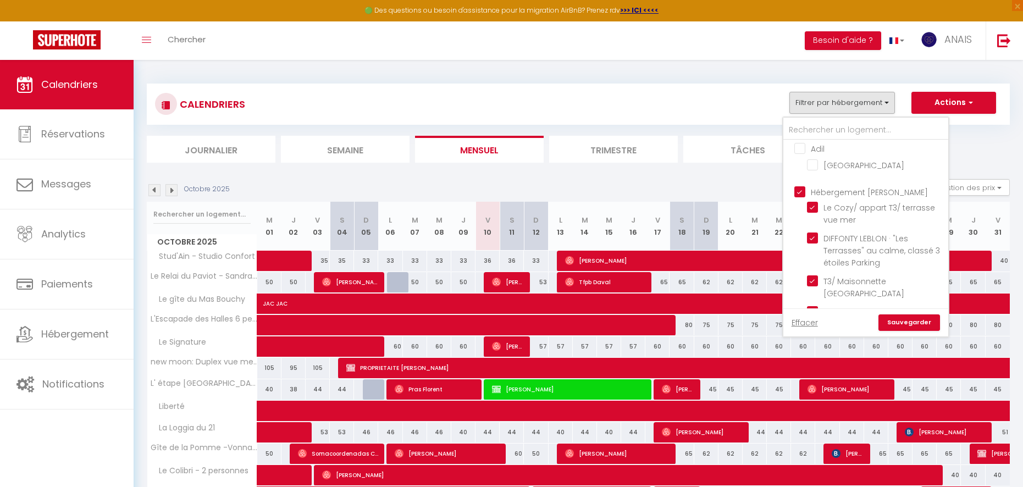
checkbox input "false"
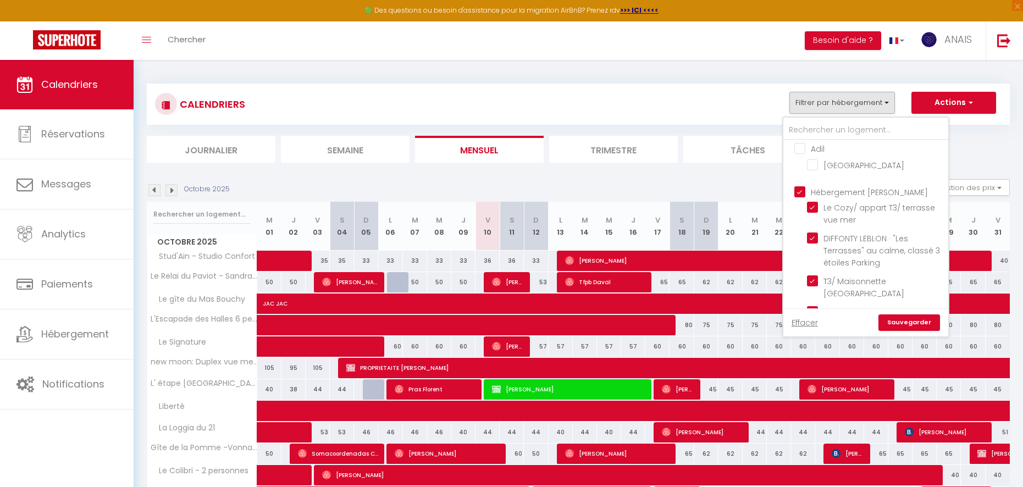
checkbox input "false"
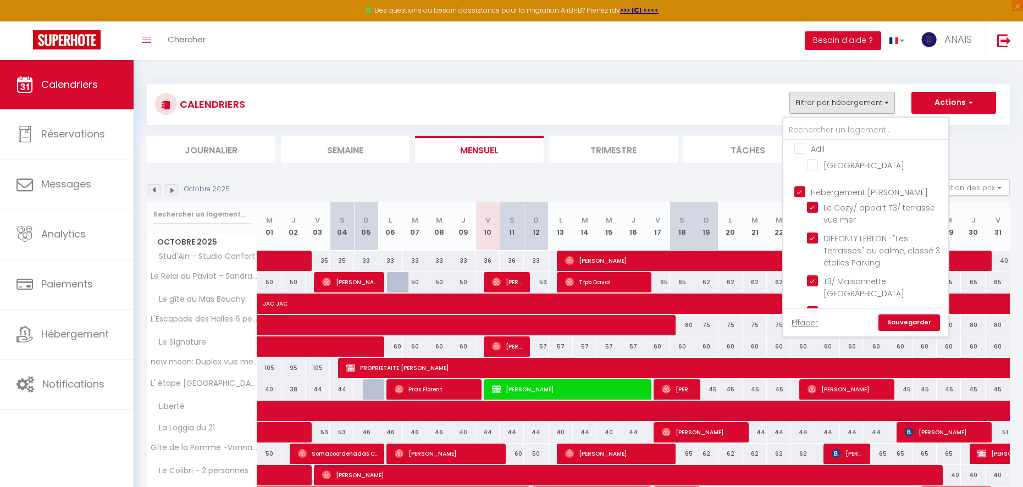
checkbox input "false"
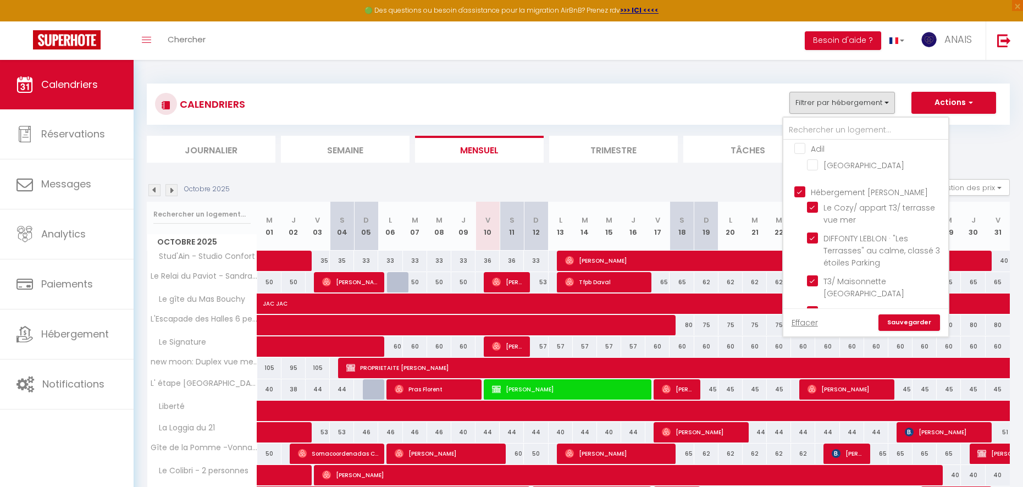
checkbox input "false"
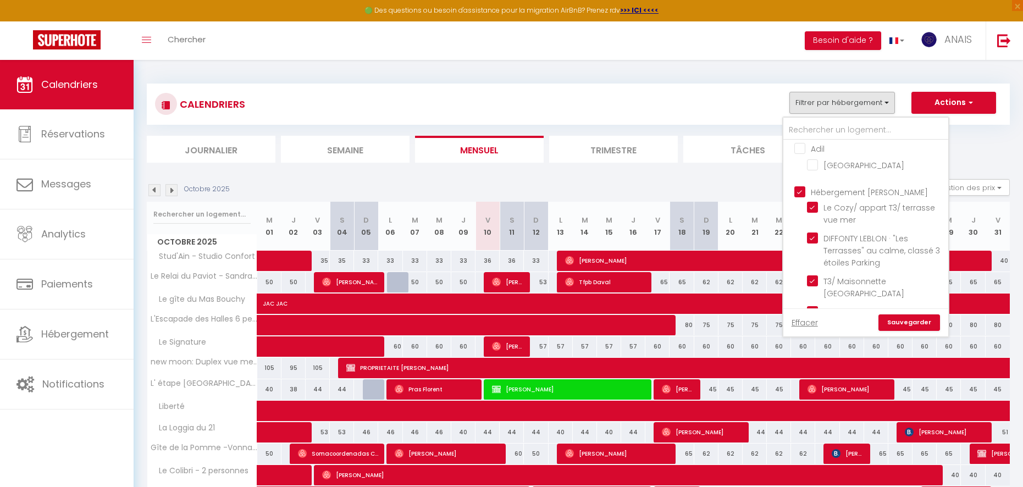
checkbox input "false"
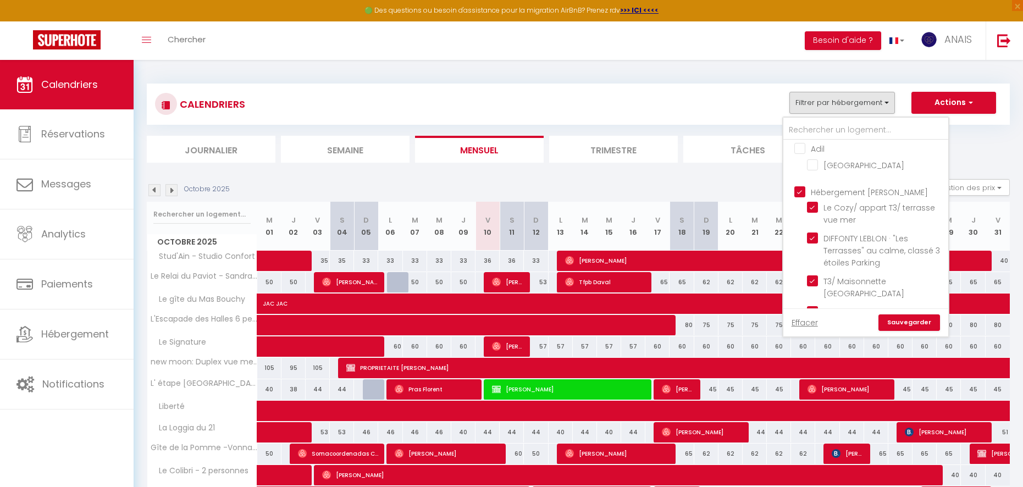
checkbox input "false"
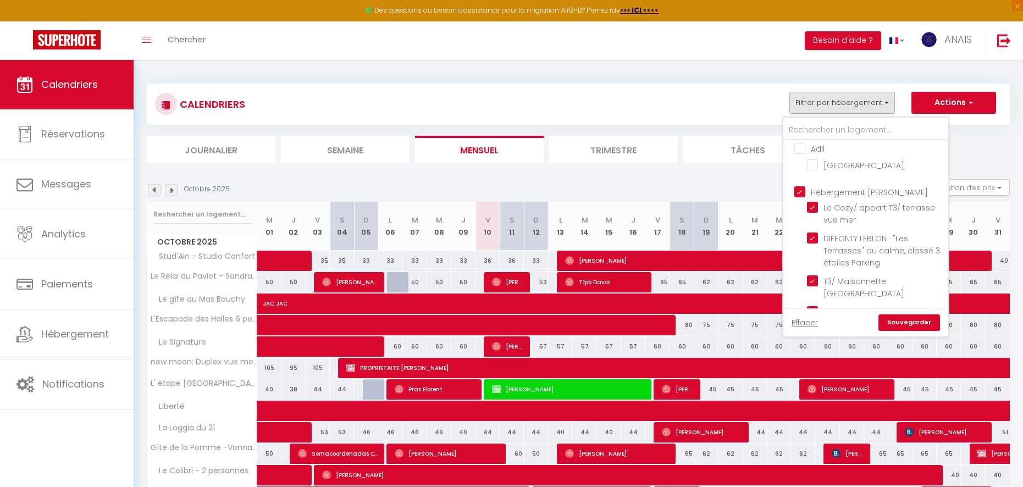
checkbox input "false"
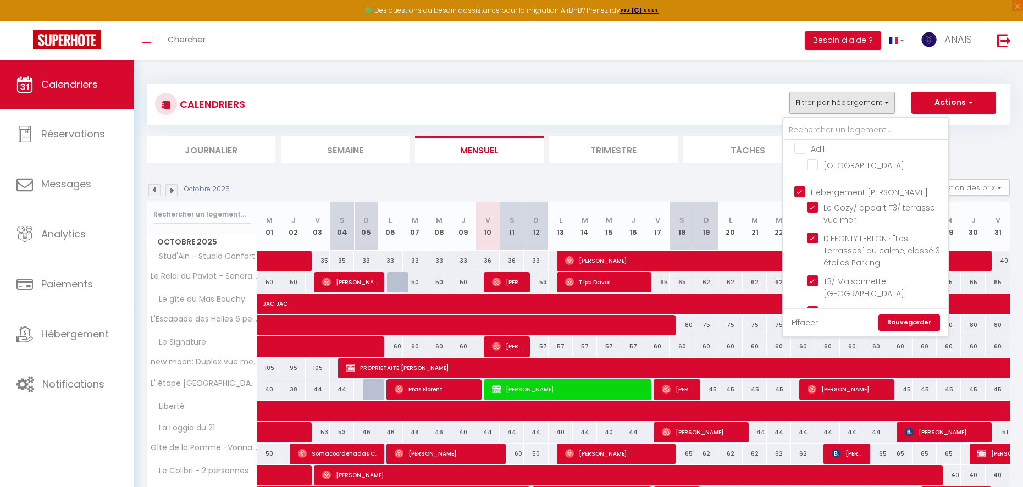
click at [809, 186] on input "Hébergement [PERSON_NAME]" at bounding box center [876, 191] width 165 height 11
checkbox input "false"
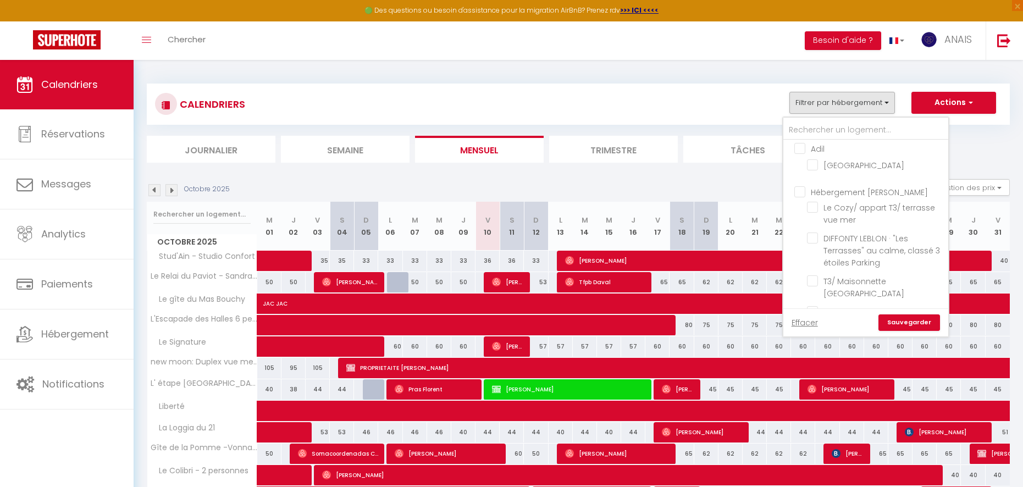
checkbox input "false"
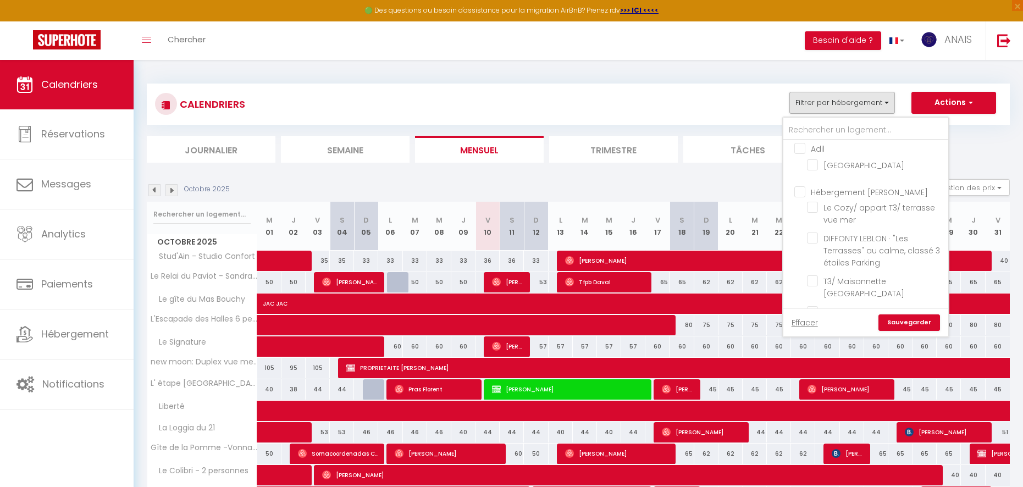
checkbox input "false"
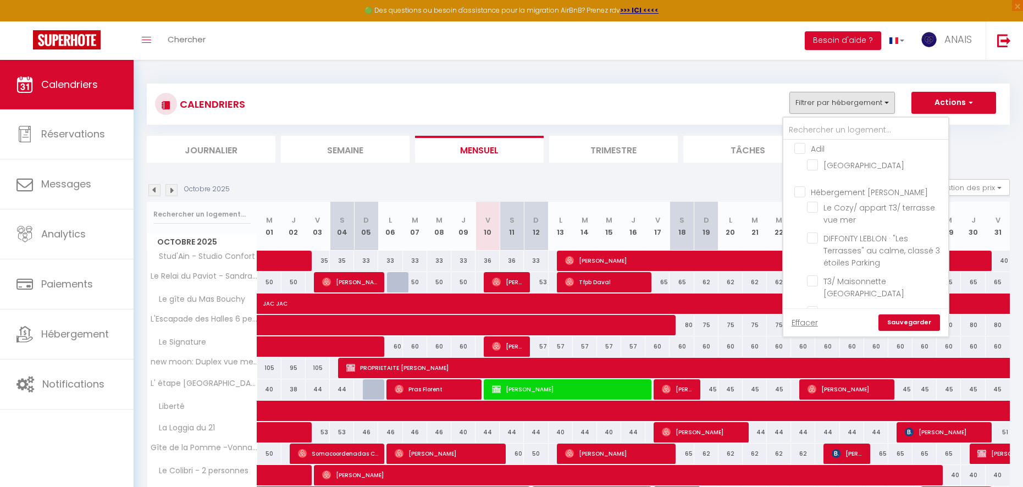
checkbox input "false"
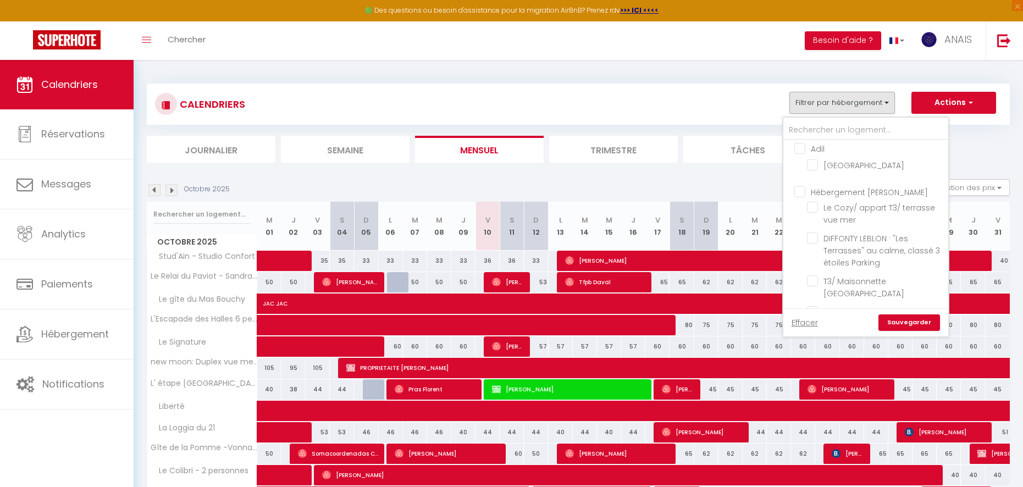
checkbox input "false"
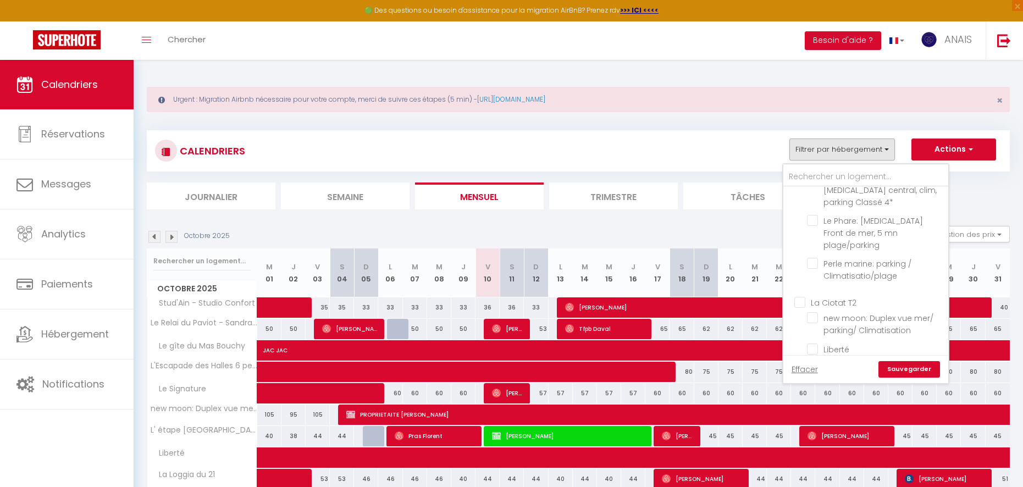
click at [802, 296] on input "La Ciotat T2" at bounding box center [876, 301] width 165 height 11
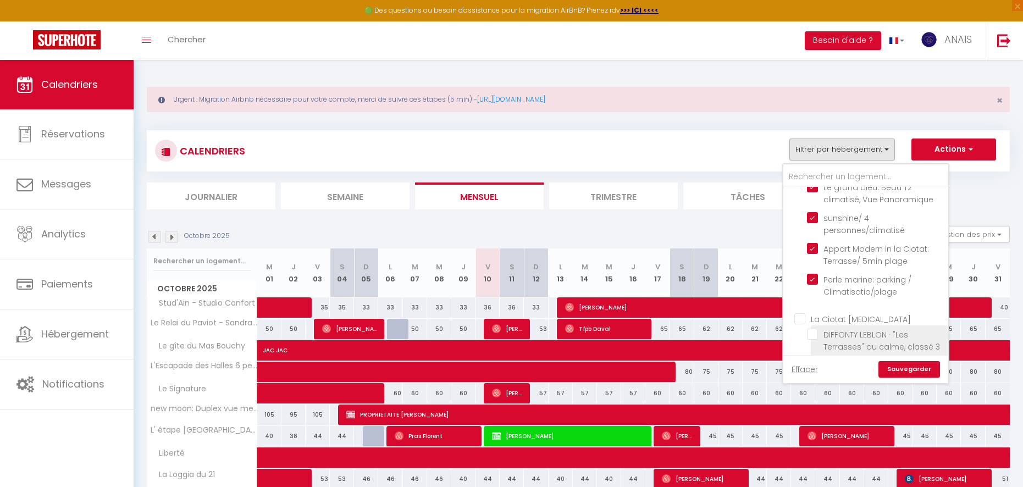
scroll to position [1630, 0]
click at [806, 308] on label "La Ciotat [MEDICAL_DATA]" at bounding box center [858, 314] width 106 height 12
click at [806, 307] on input "La Ciotat [MEDICAL_DATA]" at bounding box center [876, 312] width 165 height 11
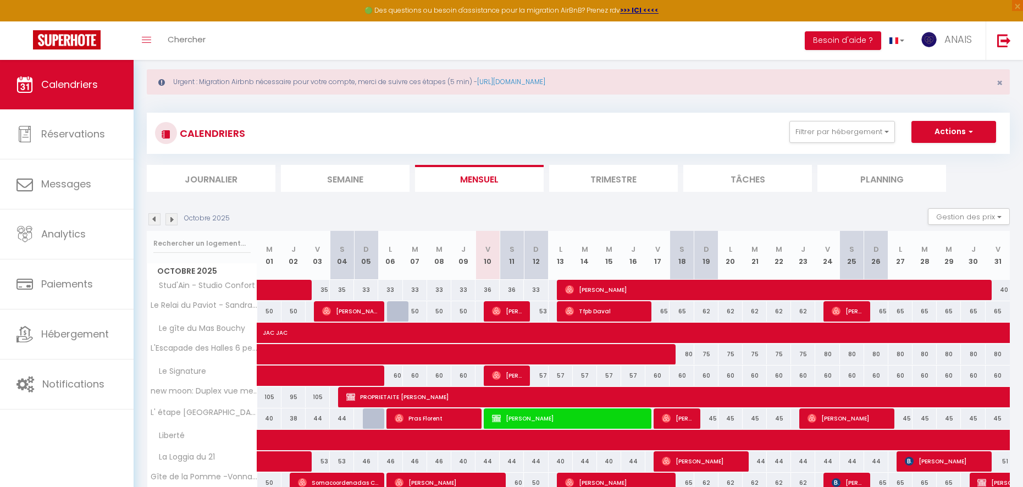
scroll to position [34, 0]
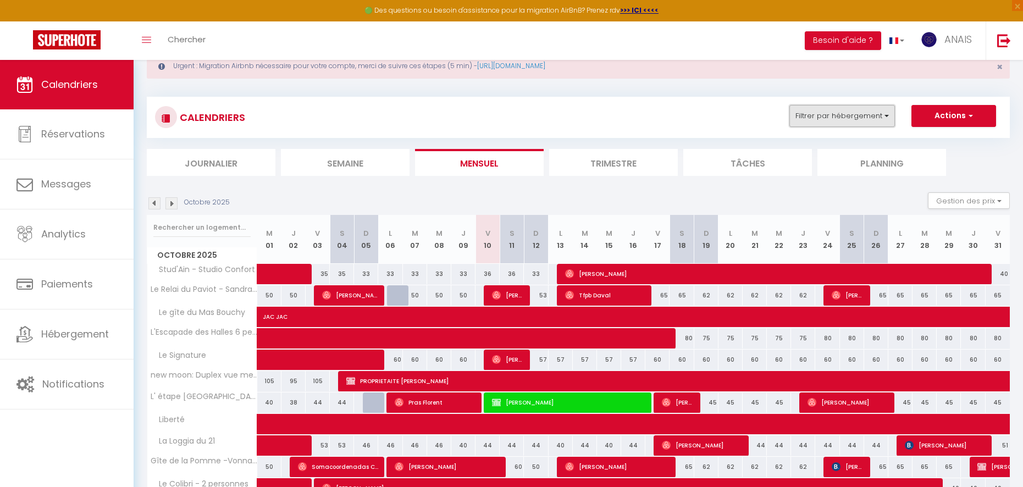
click at [820, 120] on button "Filtrer par hébergement" at bounding box center [842, 116] width 106 height 22
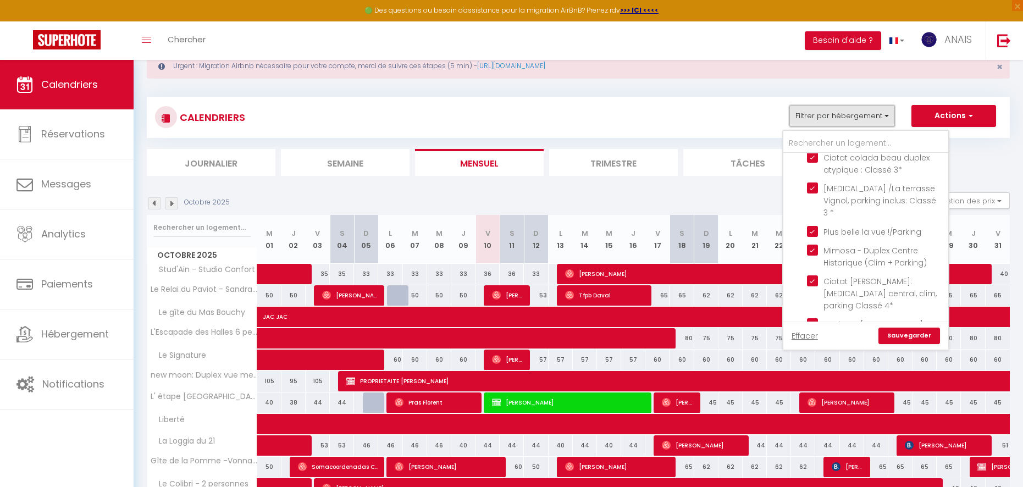
scroll to position [1888, 0]
click at [795, 365] on input "La Ciotat T4" at bounding box center [876, 370] width 165 height 11
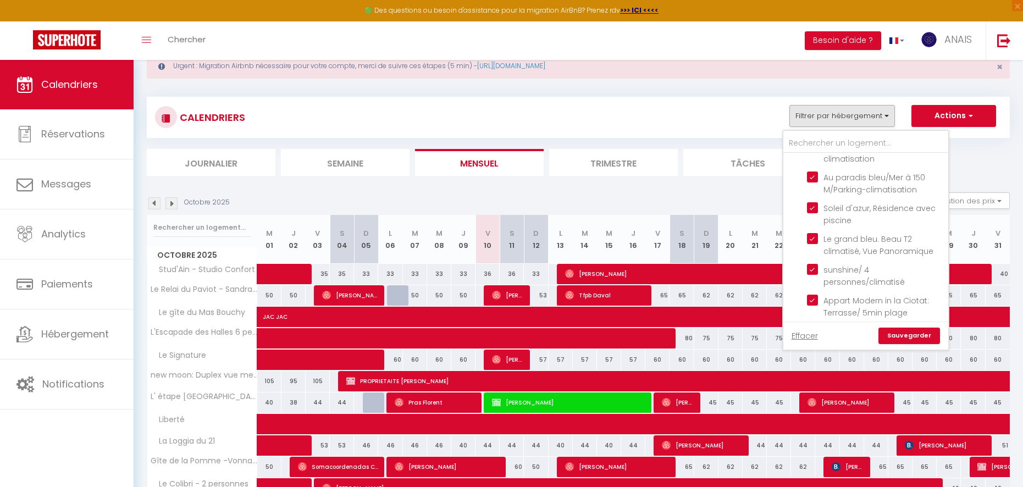
scroll to position [1511, 0]
click at [896, 335] on link "Sauvegarder" at bounding box center [910, 336] width 62 height 16
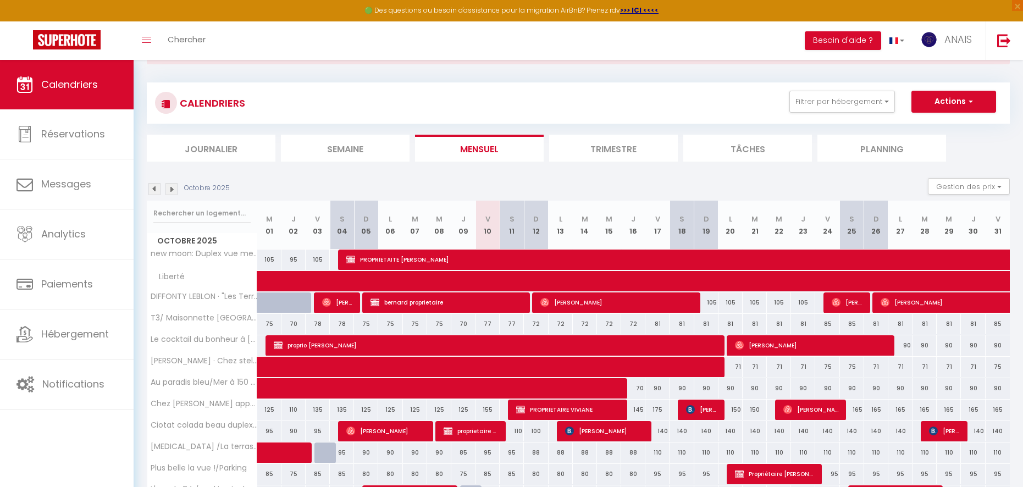
scroll to position [43, 0]
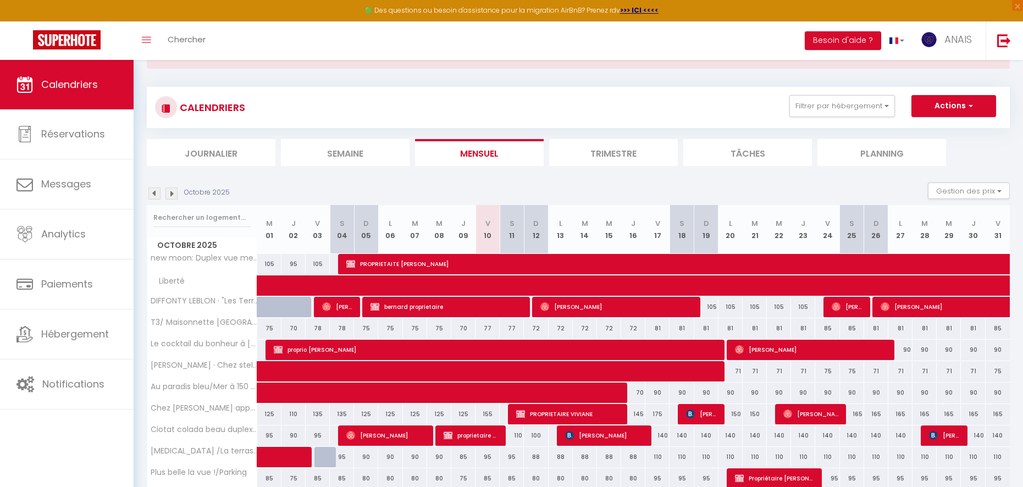
click at [176, 194] on img at bounding box center [171, 193] width 12 height 12
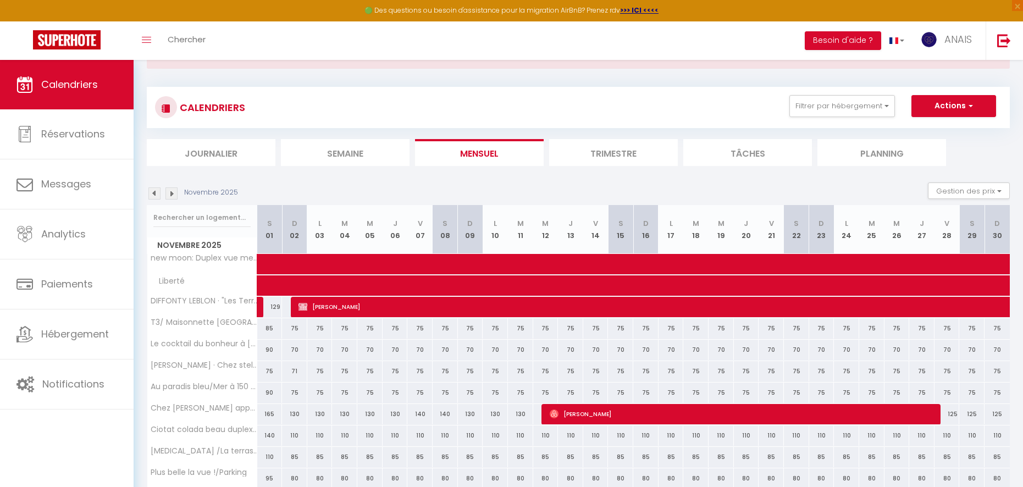
click at [175, 196] on img at bounding box center [171, 193] width 12 height 12
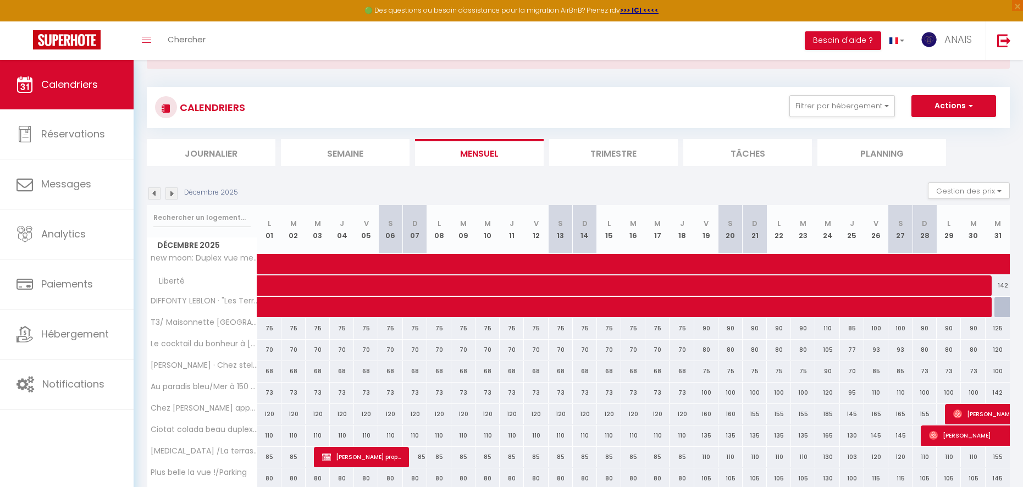
click at [174, 196] on img at bounding box center [171, 193] width 12 height 12
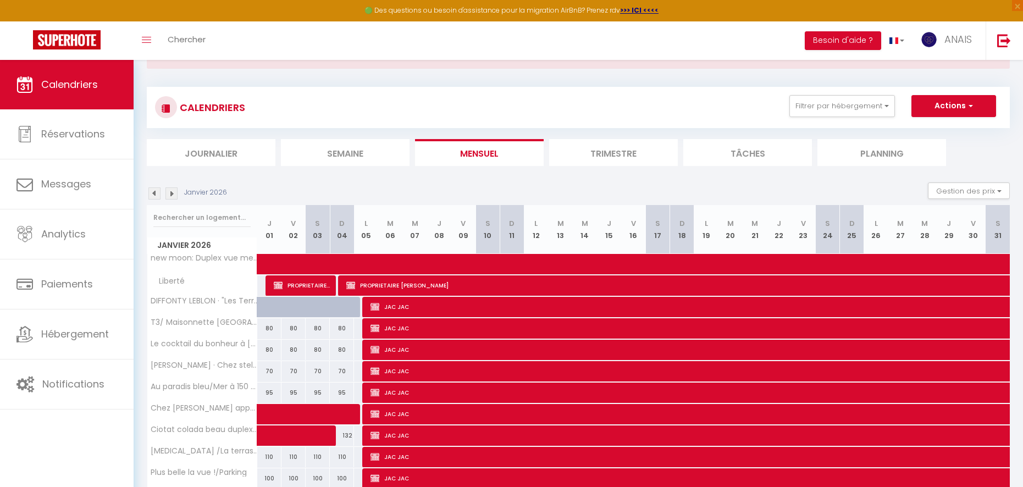
click at [155, 197] on img at bounding box center [154, 193] width 12 height 12
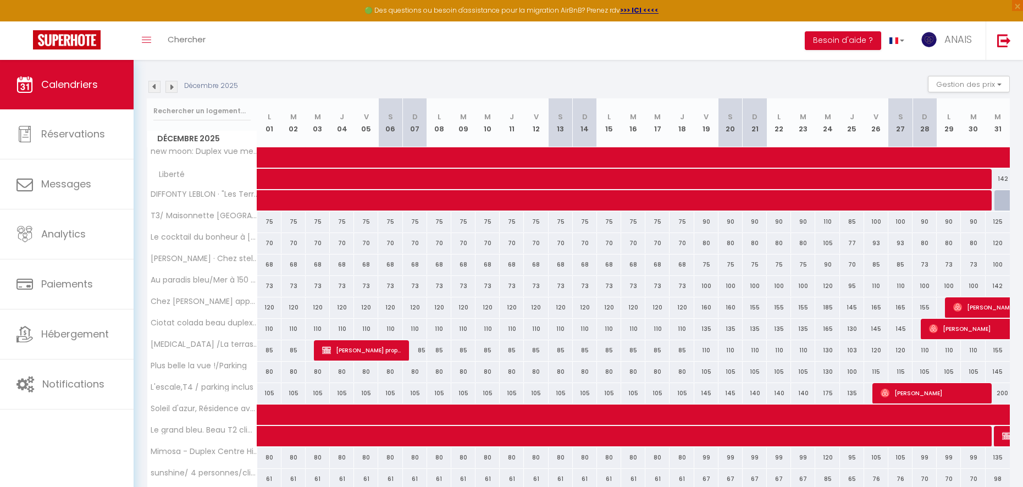
scroll to position [151, 0]
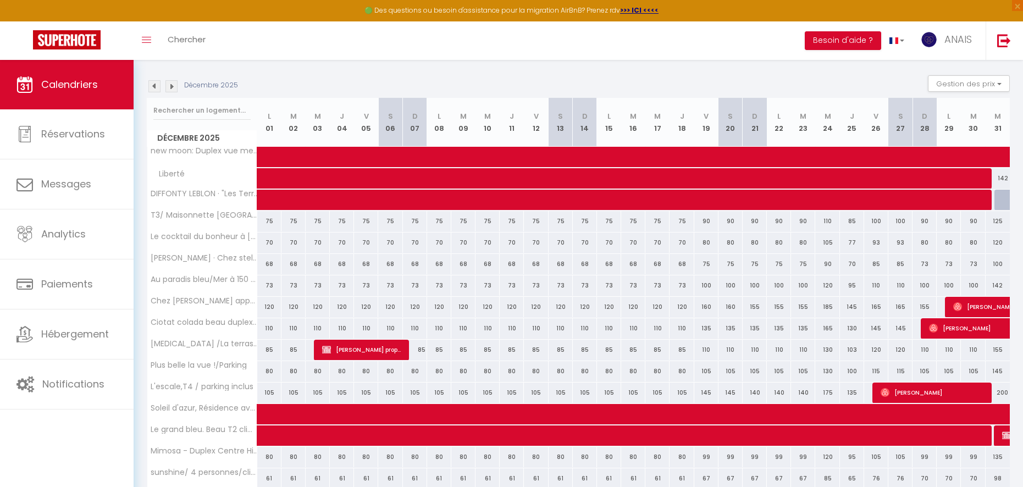
click at [174, 87] on img at bounding box center [171, 86] width 12 height 12
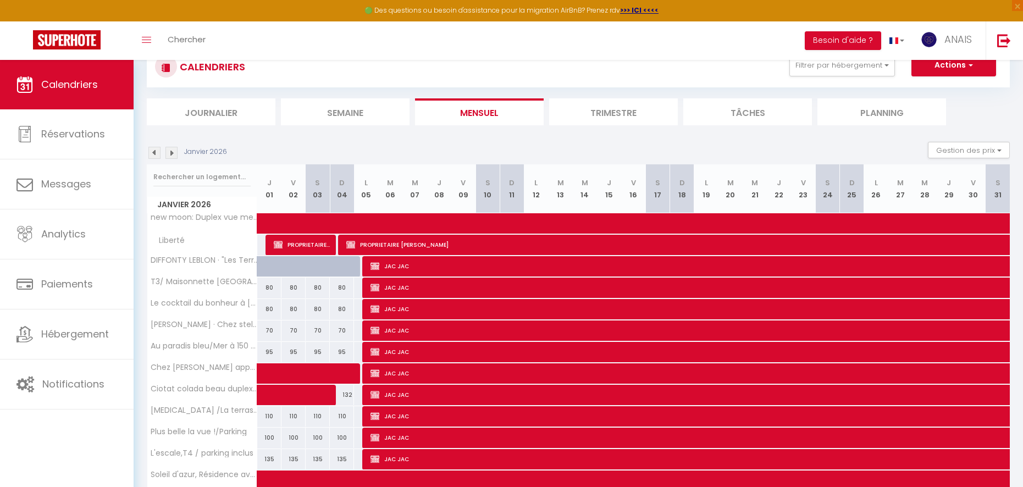
scroll to position [113, 0]
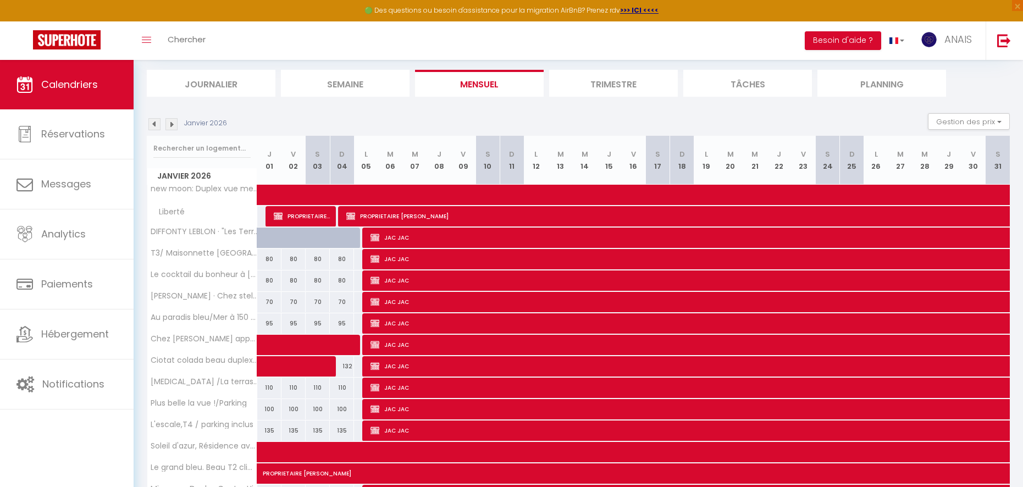
click at [156, 126] on img at bounding box center [154, 124] width 12 height 12
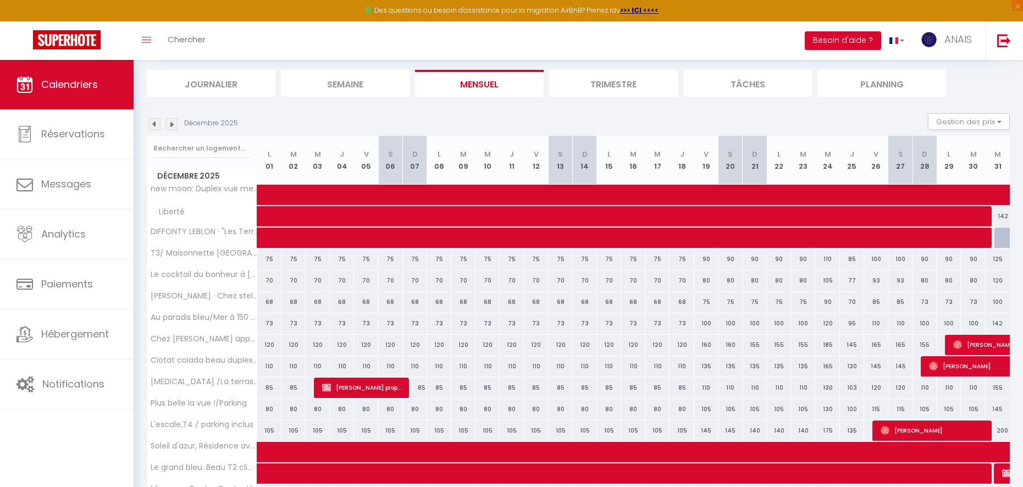
click at [173, 126] on img at bounding box center [171, 124] width 12 height 12
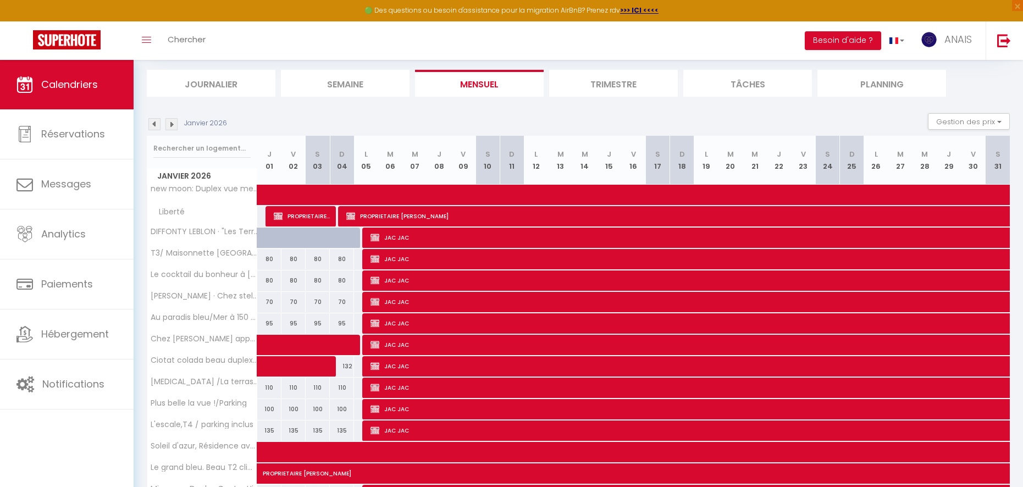
click at [268, 259] on div "80" at bounding box center [269, 259] width 24 height 20
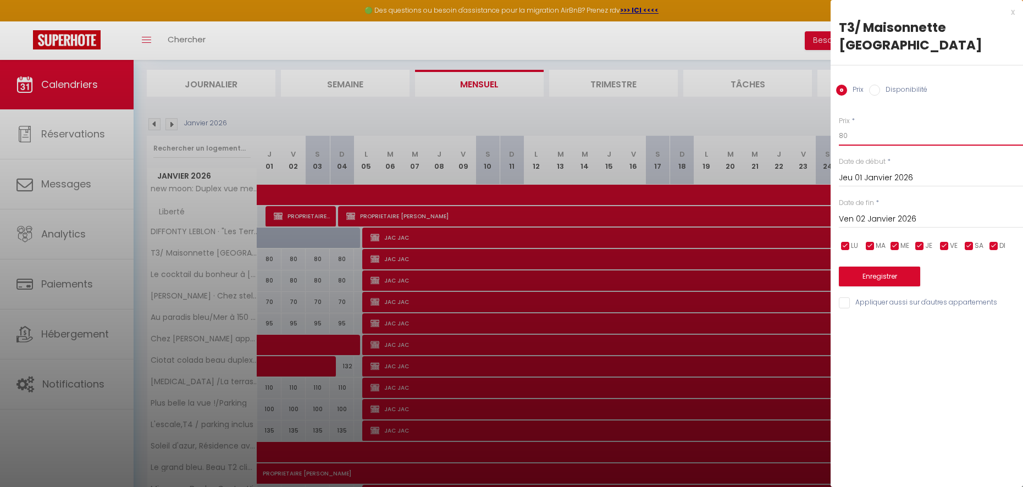
click at [846, 137] on input "80" at bounding box center [931, 136] width 184 height 20
drag, startPoint x: 846, startPoint y: 137, endPoint x: 855, endPoint y: 149, distance: 15.0
click at [847, 137] on input "80" at bounding box center [931, 136] width 184 height 20
click at [854, 220] on input "Ven 02 Janvier 2026" at bounding box center [931, 219] width 184 height 14
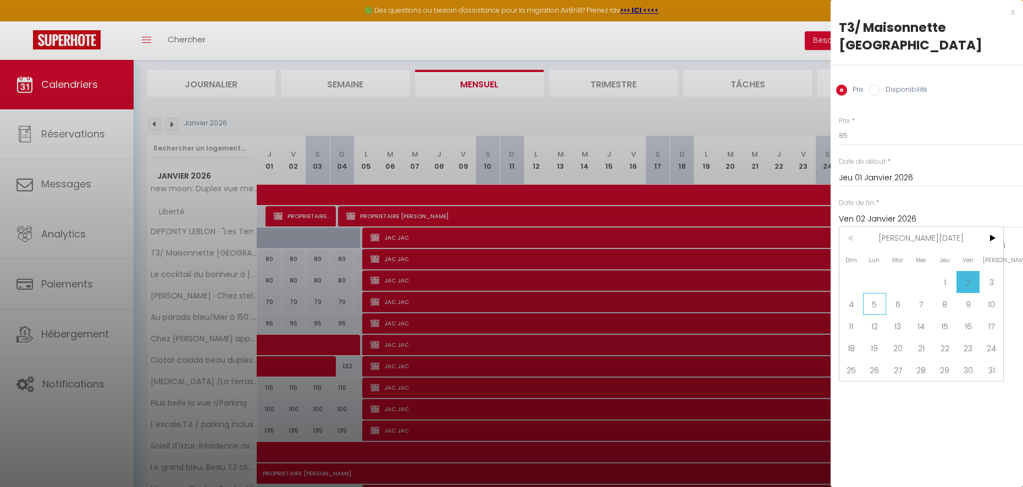
click at [871, 303] on span "5" at bounding box center [875, 304] width 24 height 22
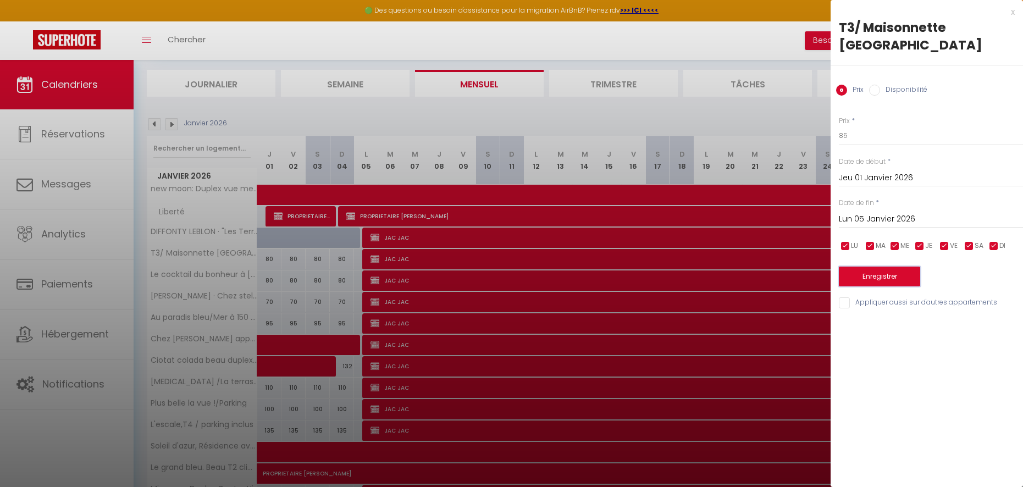
click at [850, 276] on button "Enregistrer" at bounding box center [879, 277] width 81 height 20
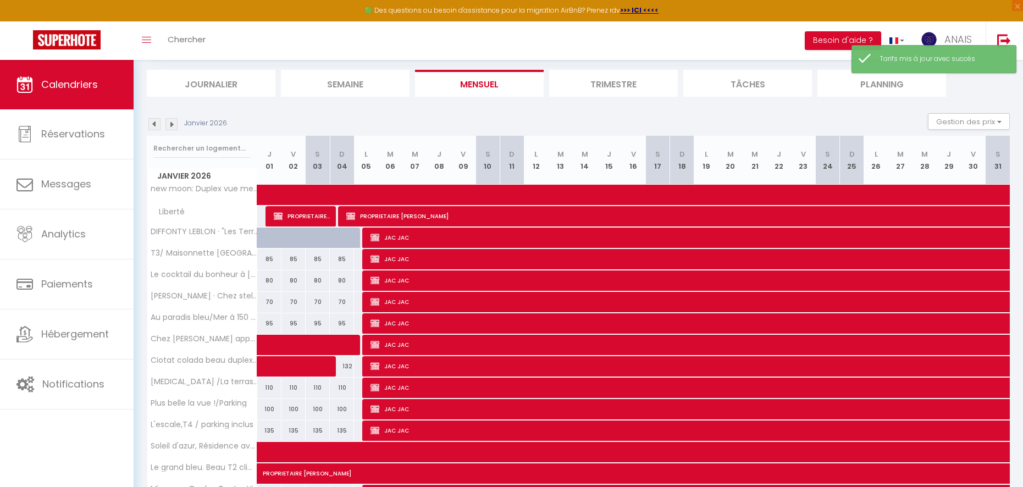
click at [272, 236] on div at bounding box center [278, 244] width 24 height 21
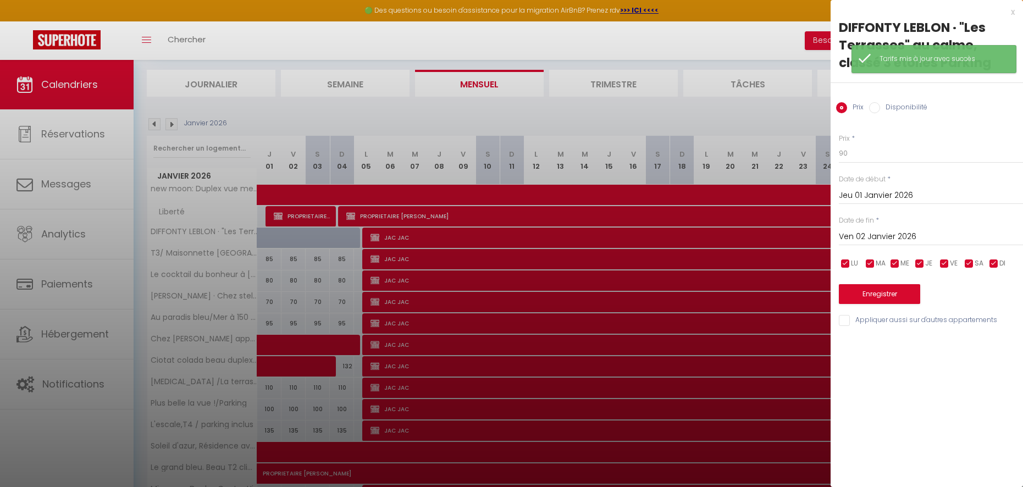
drag, startPoint x: 274, startPoint y: 278, endPoint x: 266, endPoint y: 284, distance: 10.1
click at [272, 280] on div at bounding box center [511, 243] width 1023 height 487
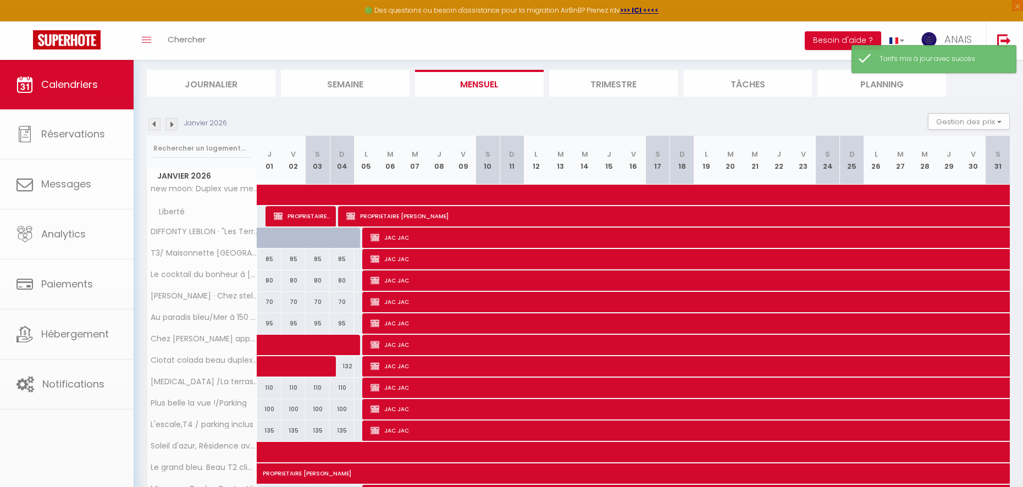
click at [270, 279] on div "80" at bounding box center [269, 280] width 24 height 20
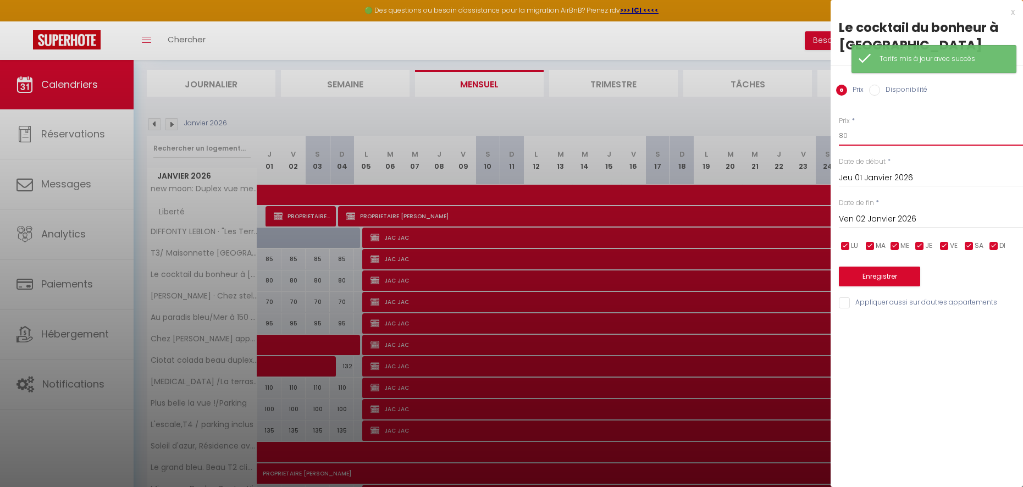
click at [877, 143] on input "80" at bounding box center [931, 136] width 184 height 20
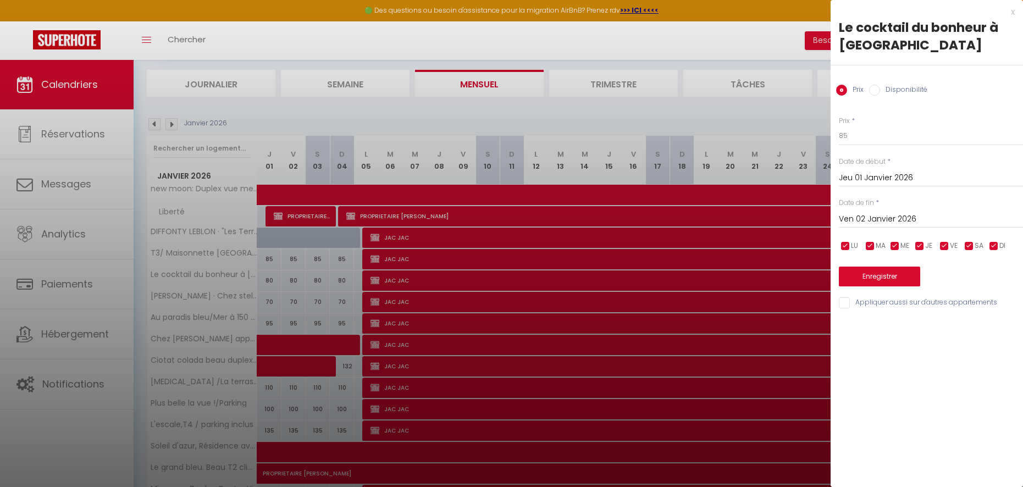
click at [855, 213] on input "Ven 02 Janvier 2026" at bounding box center [931, 219] width 184 height 14
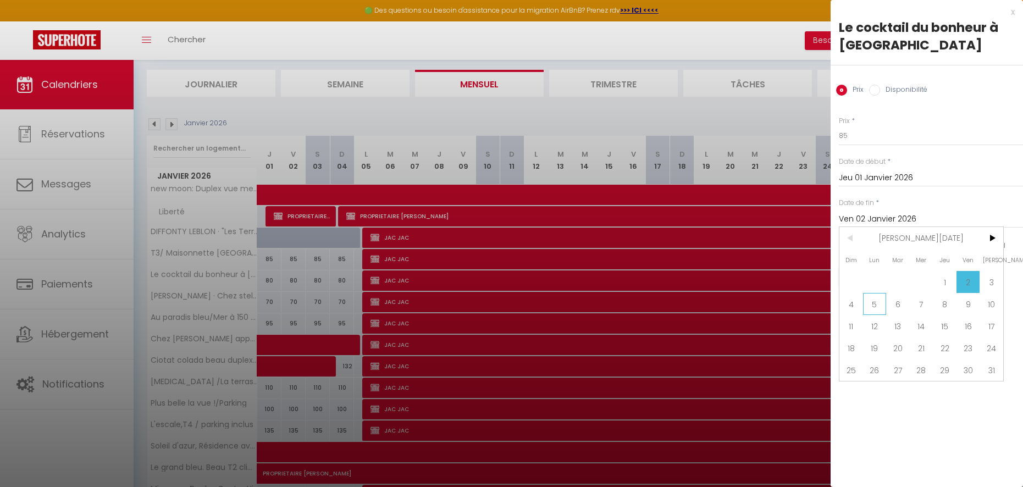
click at [869, 303] on span "5" at bounding box center [875, 304] width 24 height 22
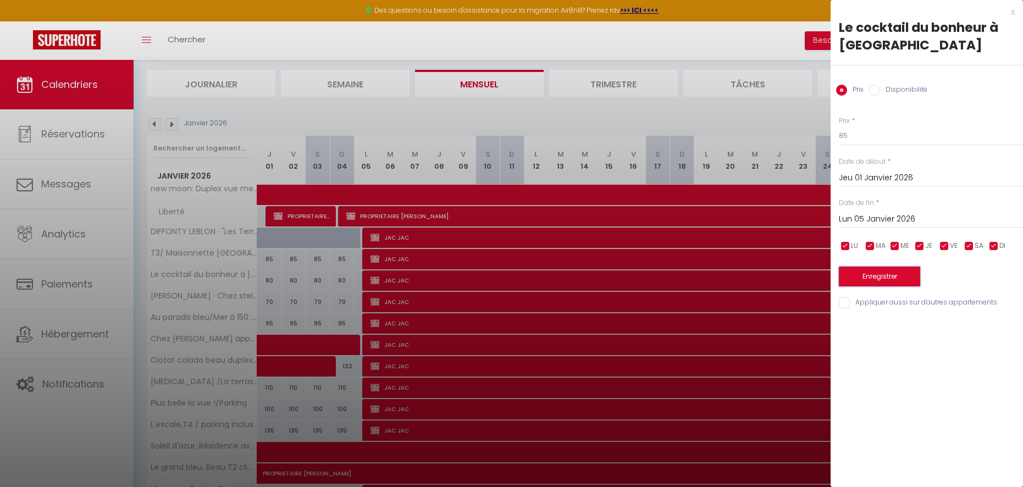
click at [854, 277] on button "Enregistrer" at bounding box center [879, 277] width 81 height 20
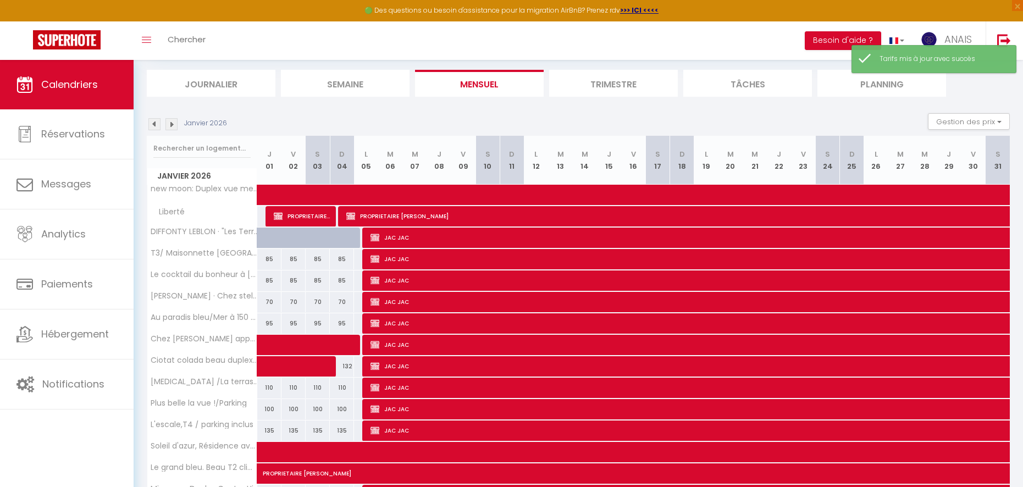
click at [269, 302] on div "70" at bounding box center [269, 302] width 24 height 20
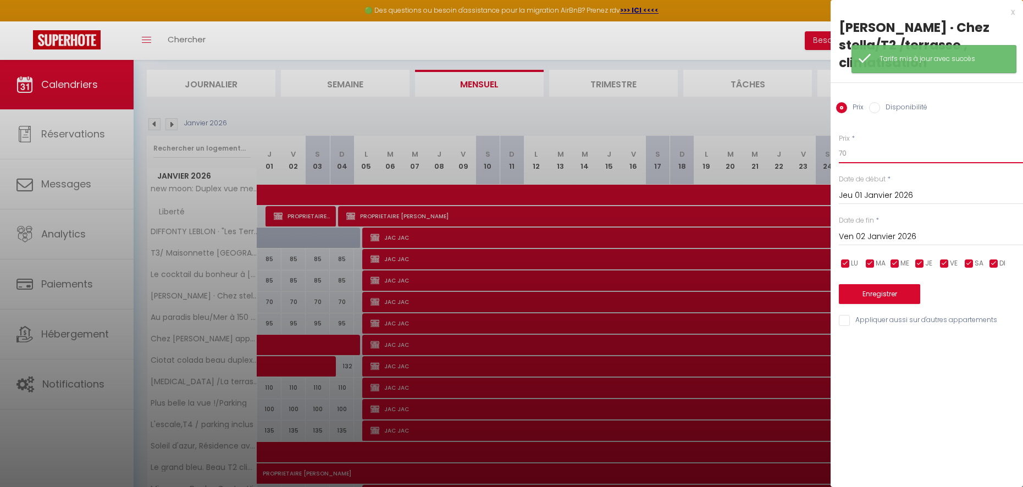
click at [868, 150] on input "70" at bounding box center [931, 153] width 184 height 20
click at [859, 237] on input "Ven 02 Janvier 2026" at bounding box center [931, 237] width 184 height 14
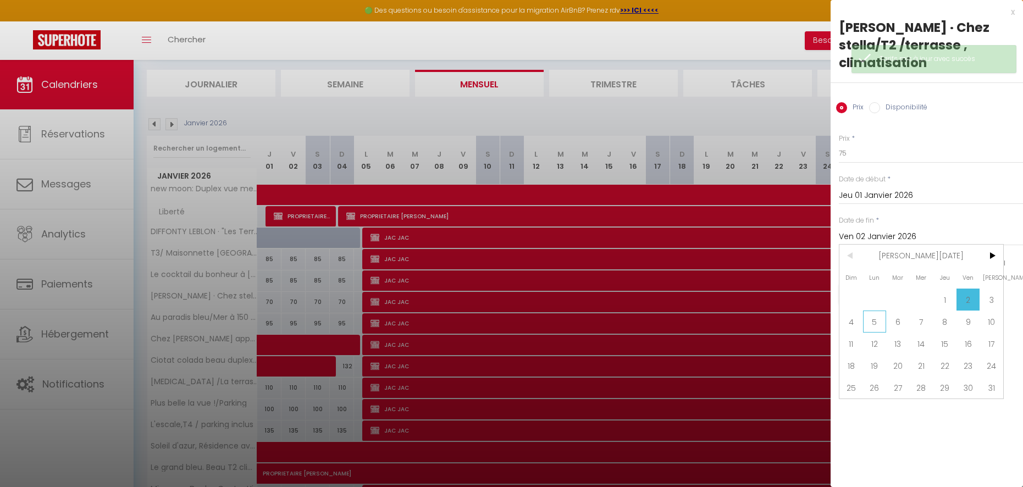
click at [877, 318] on span "5" at bounding box center [875, 322] width 24 height 22
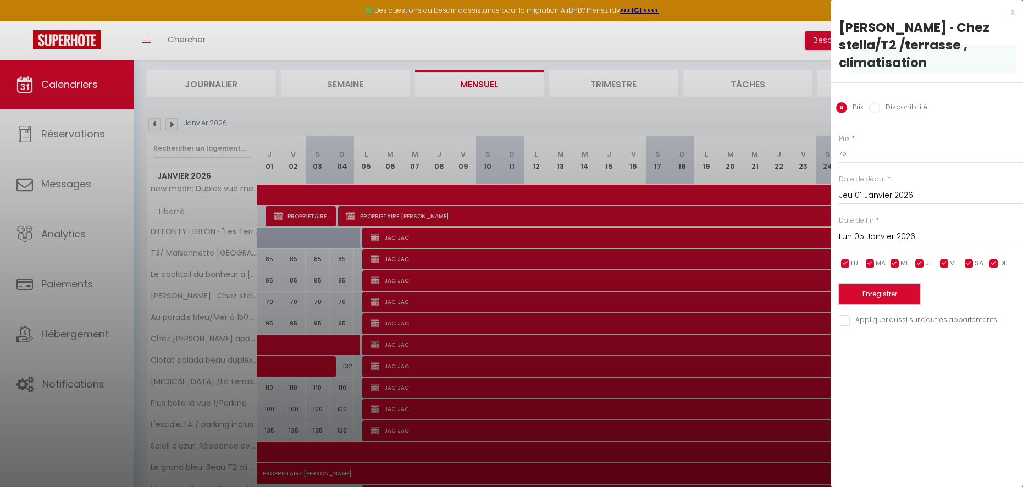
click at [857, 291] on button "Enregistrer" at bounding box center [879, 294] width 81 height 20
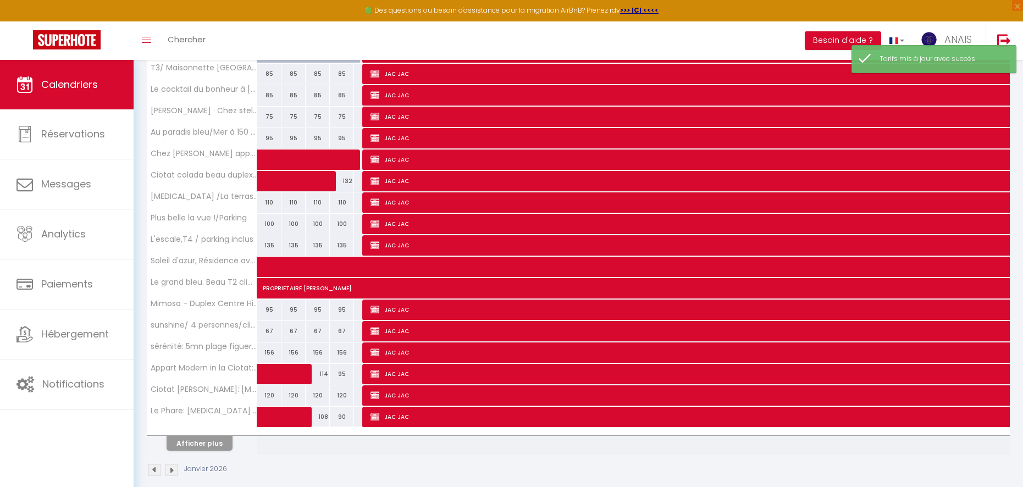
scroll to position [312, 0]
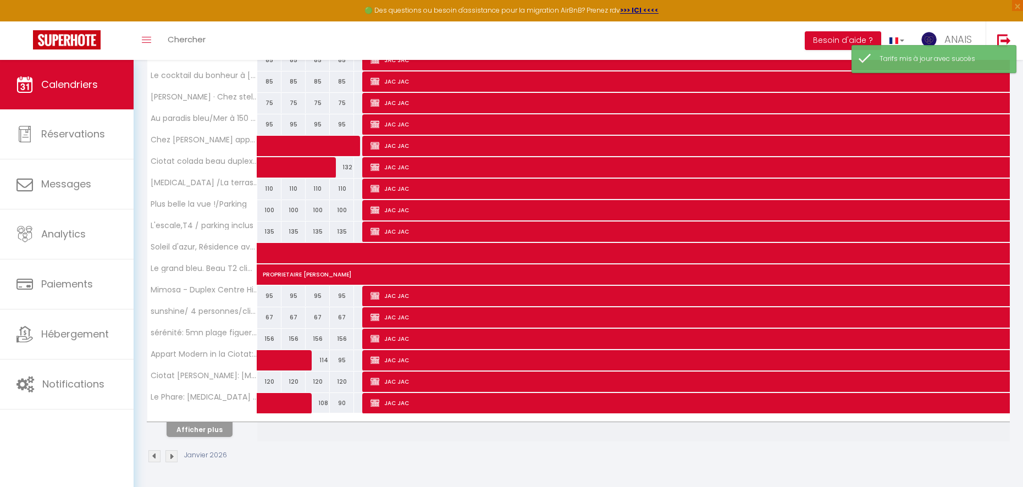
click at [268, 318] on div "67" at bounding box center [269, 317] width 24 height 20
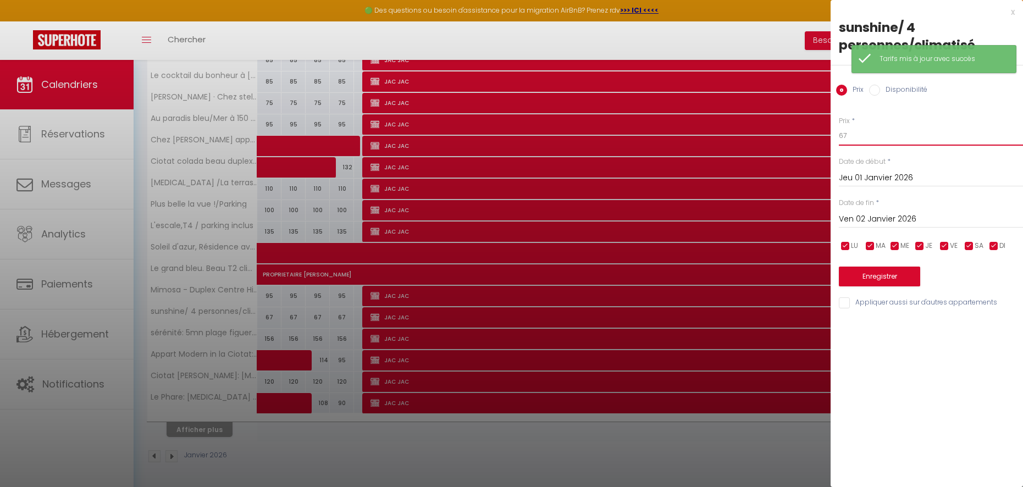
click at [886, 131] on input "67" at bounding box center [931, 136] width 184 height 20
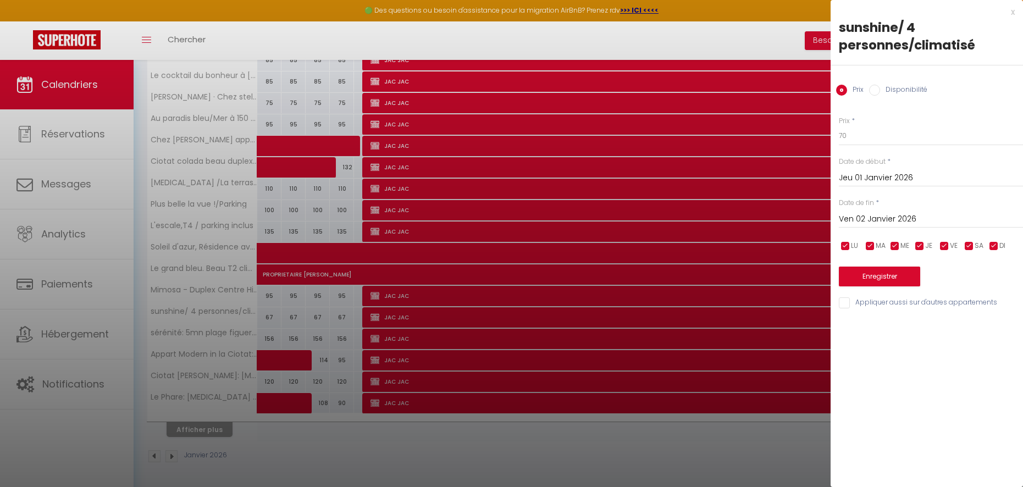
click at [866, 220] on input "Ven 02 Janvier 2026" at bounding box center [931, 219] width 184 height 14
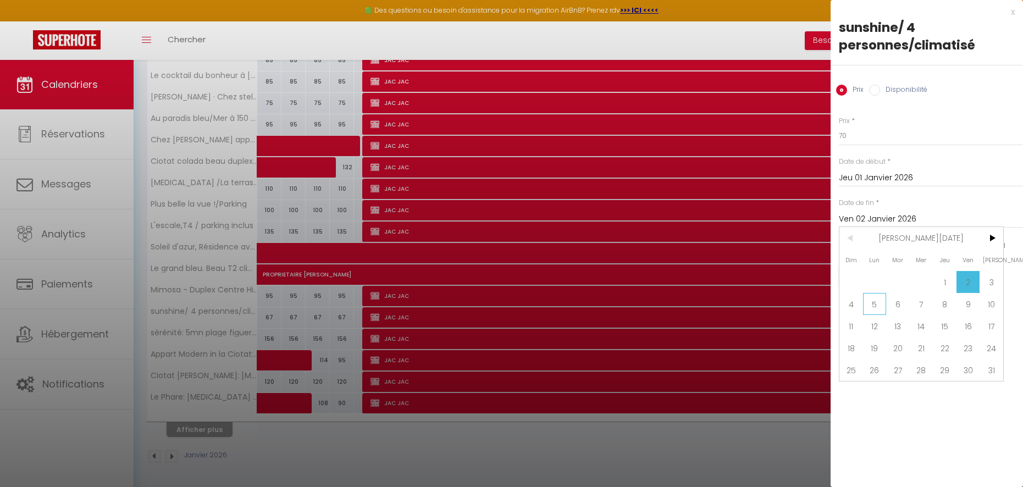
click at [866, 307] on span "5" at bounding box center [875, 304] width 24 height 22
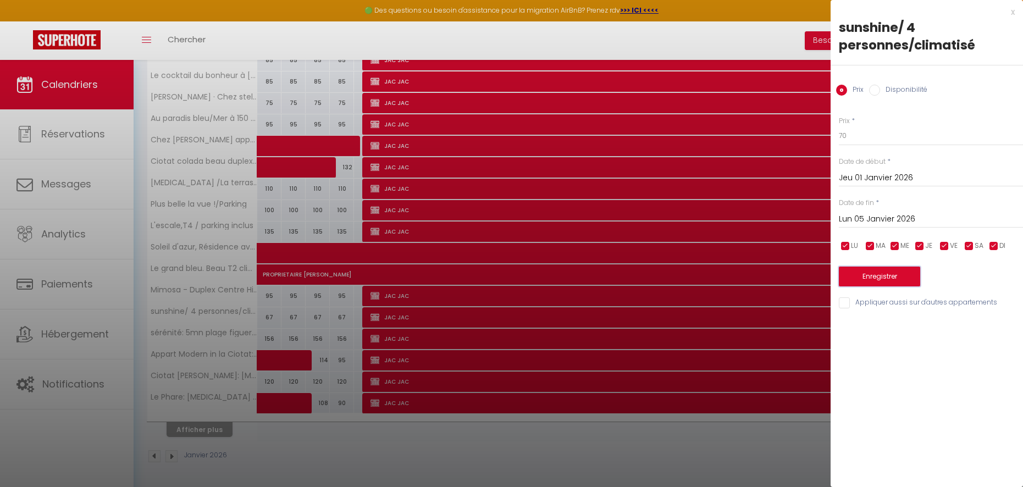
click at [872, 272] on button "Enregistrer" at bounding box center [879, 277] width 81 height 20
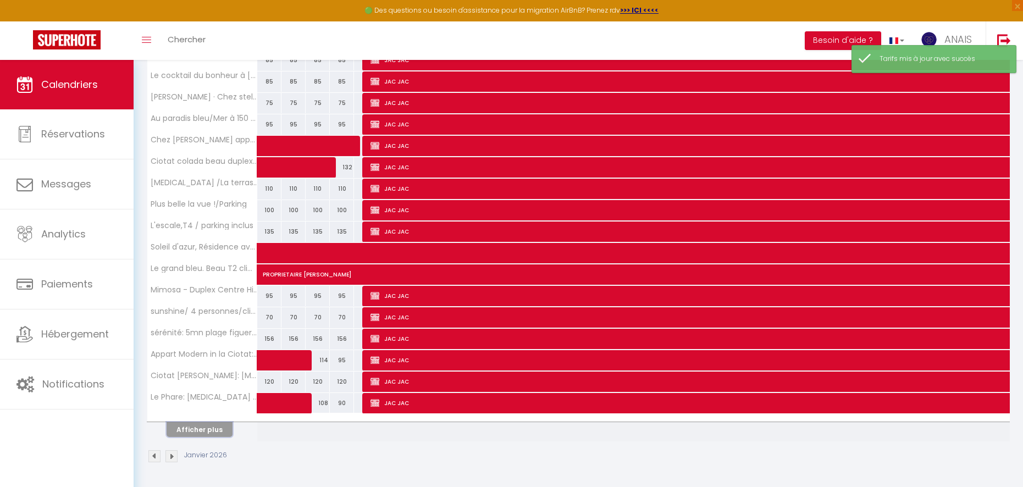
click at [194, 432] on button "Afficher plus" at bounding box center [200, 429] width 66 height 15
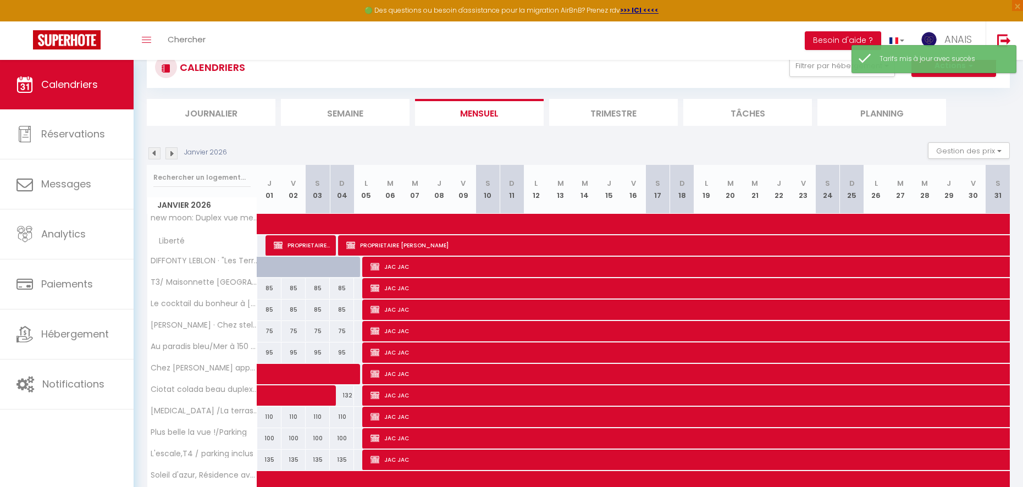
scroll to position [0, 0]
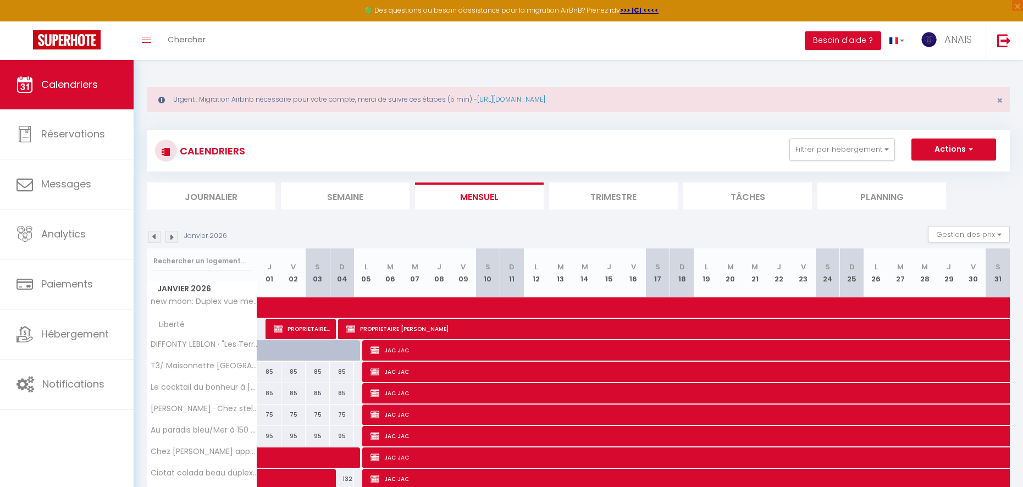
click at [154, 237] on img at bounding box center [154, 237] width 12 height 12
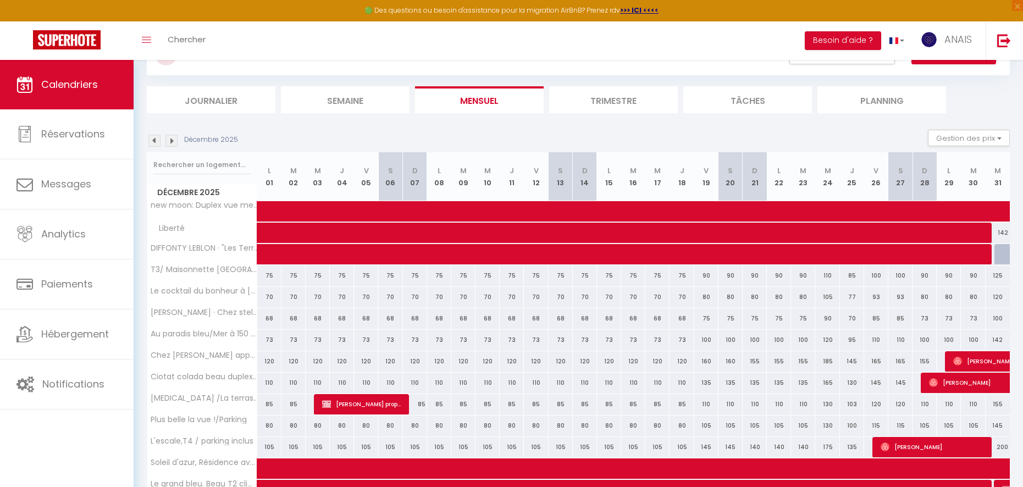
scroll to position [312, 0]
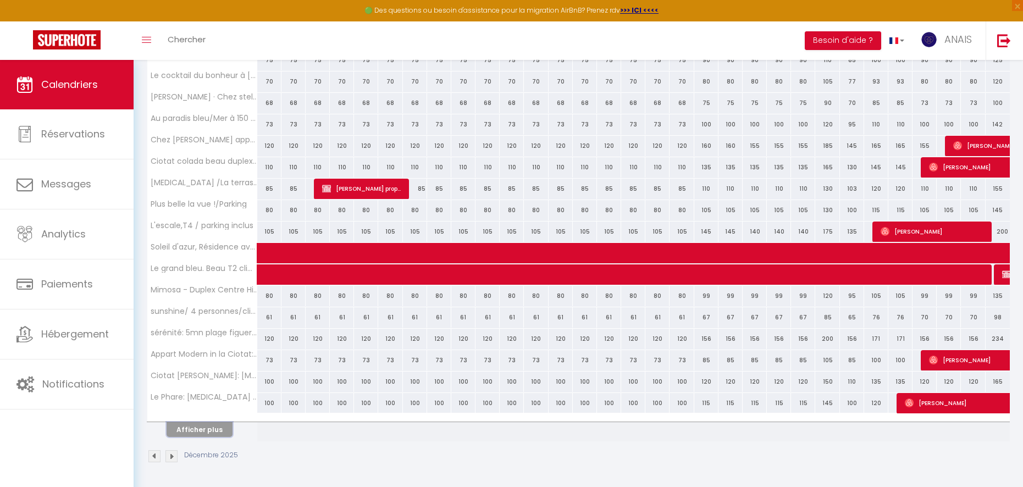
click at [200, 432] on button "Afficher plus" at bounding box center [200, 429] width 66 height 15
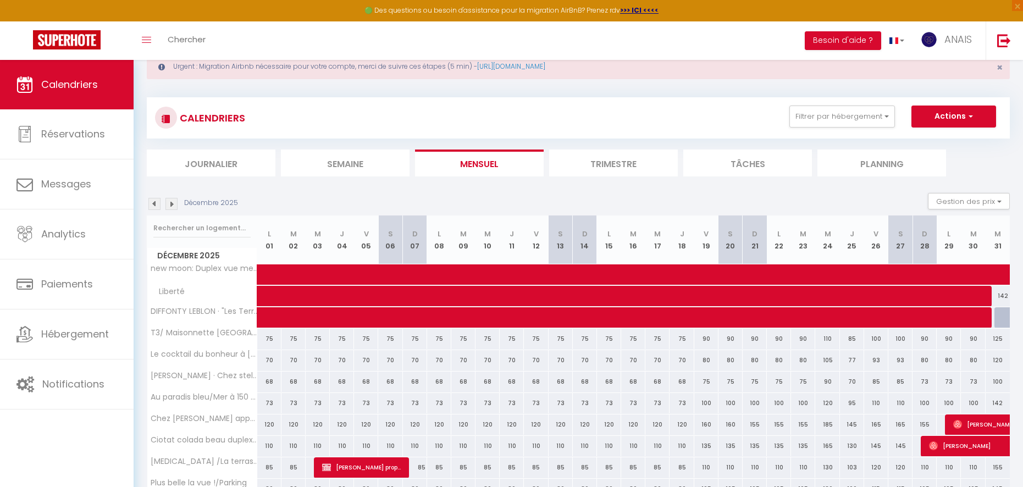
scroll to position [0, 0]
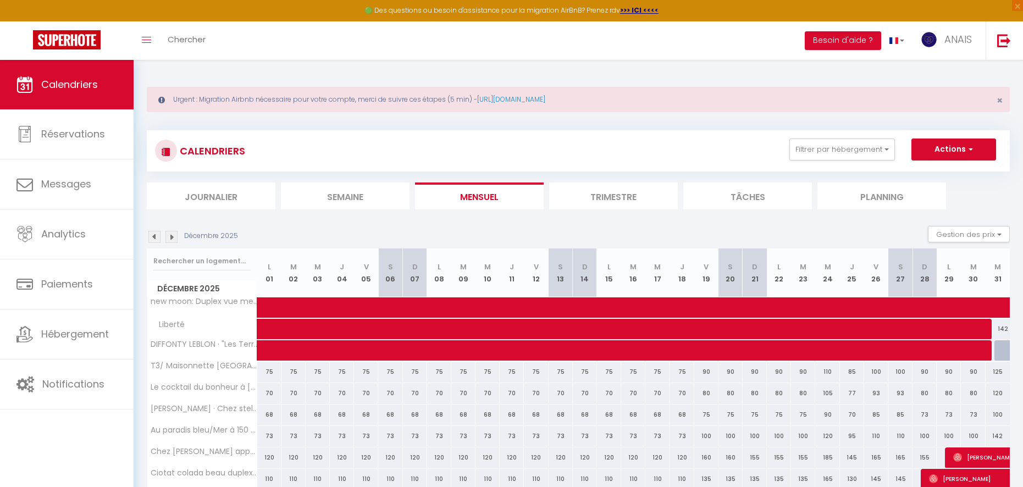
click at [173, 240] on img at bounding box center [171, 237] width 12 height 12
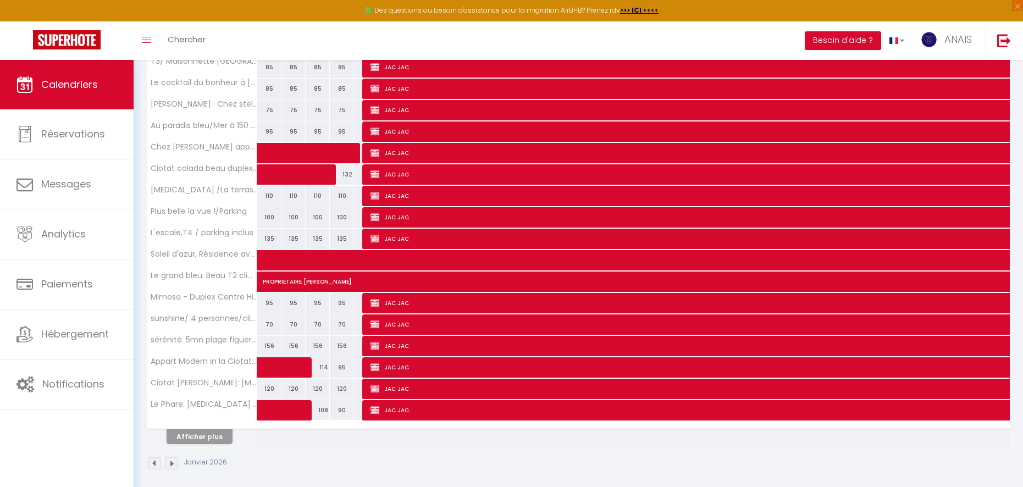
scroll to position [312, 0]
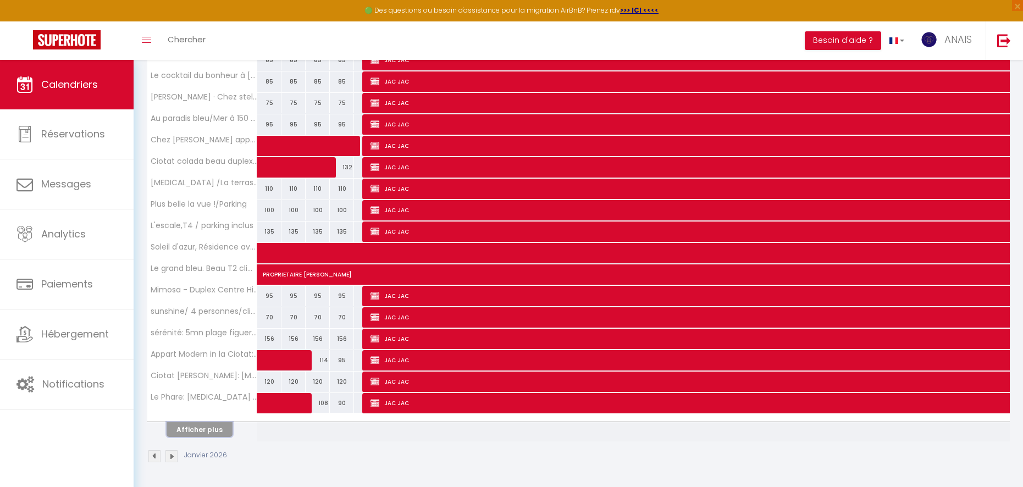
click at [208, 432] on button "Afficher plus" at bounding box center [200, 429] width 66 height 15
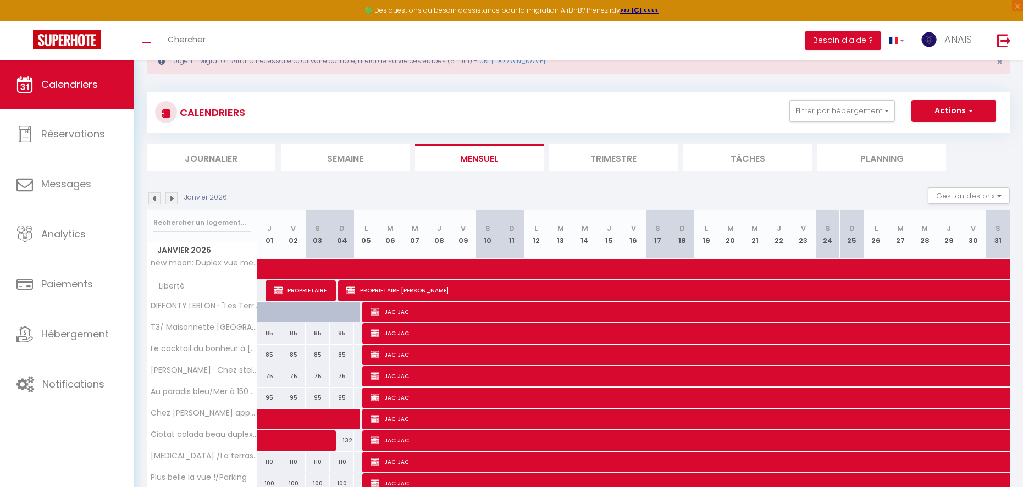
scroll to position [0, 0]
